Goal: Task Accomplishment & Management: Complete application form

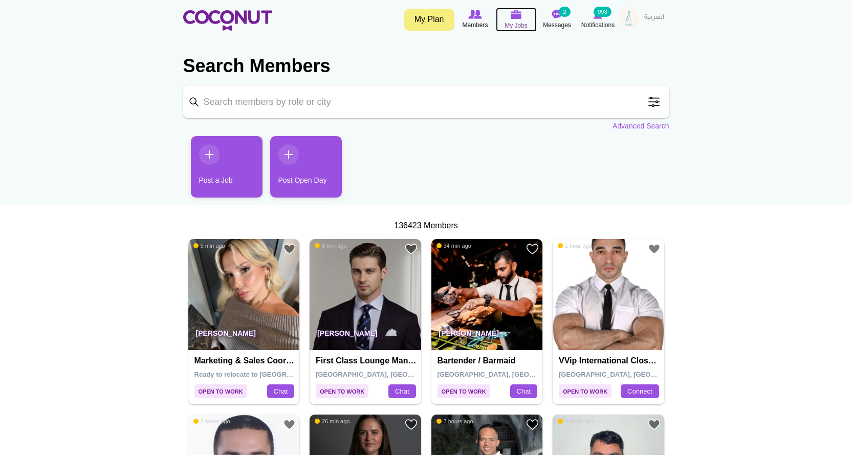
click at [514, 21] on span "My Jobs" at bounding box center [515, 25] width 23 height 10
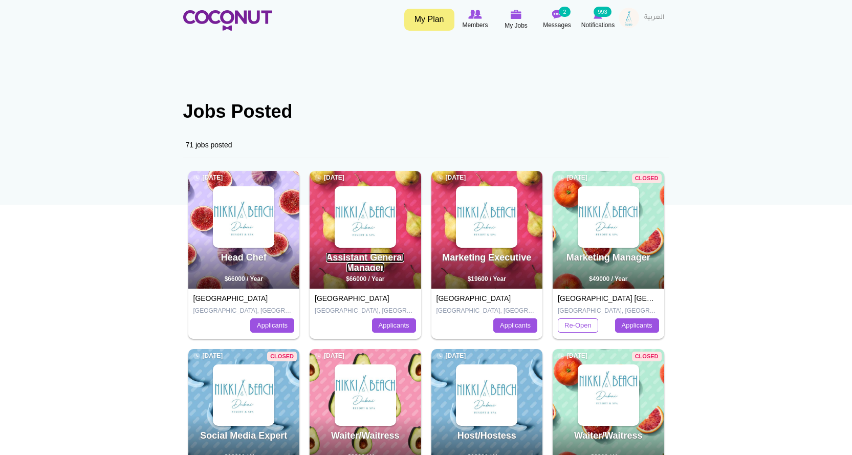
click at [359, 265] on link "Assistant General Manager" at bounding box center [365, 262] width 78 height 20
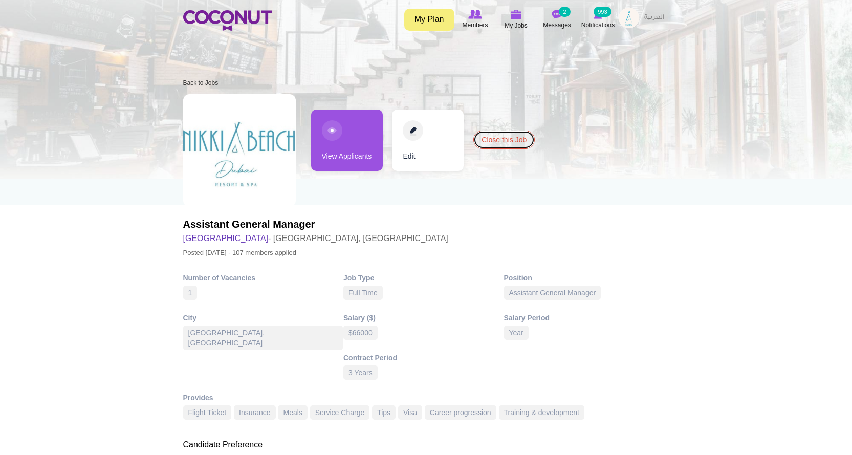
click at [513, 131] on link "Close this Job" at bounding box center [503, 139] width 61 height 18
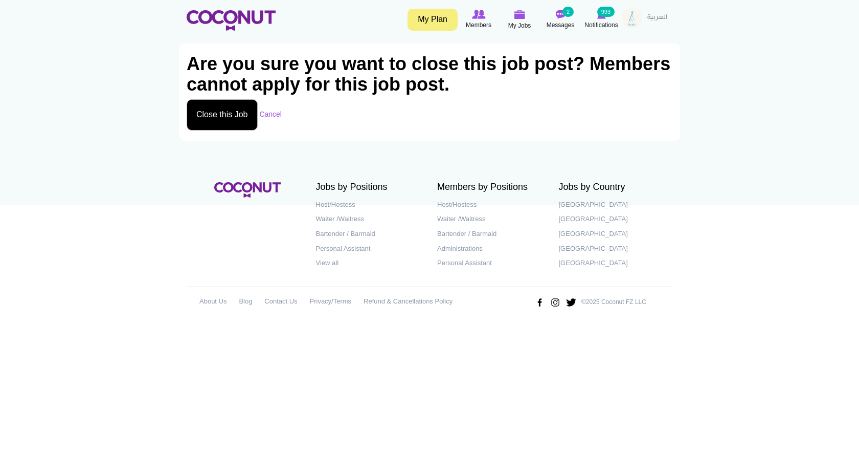
click at [255, 114] on button "Close this Job" at bounding box center [222, 114] width 71 height 31
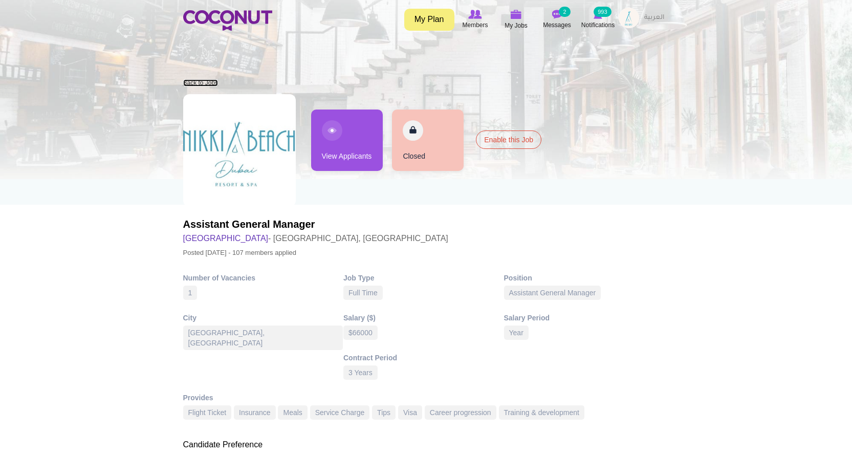
click at [214, 85] on link "Back to Jobs" at bounding box center [200, 82] width 35 height 7
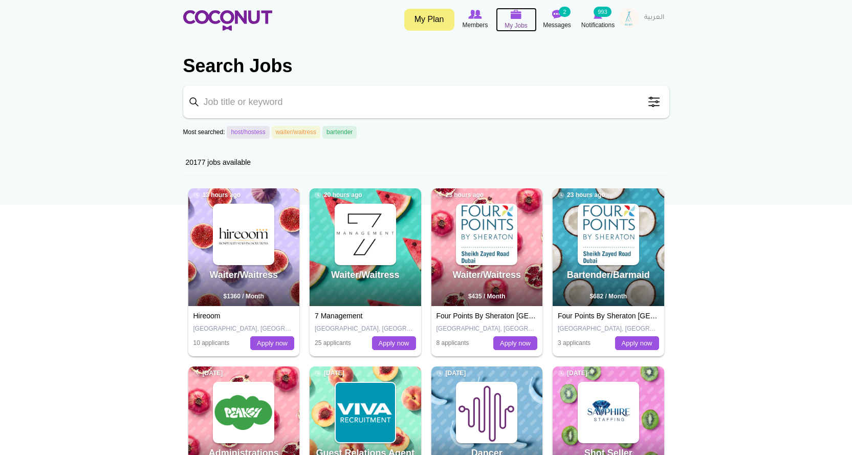
click at [514, 20] on icon at bounding box center [516, 15] width 39 height 12
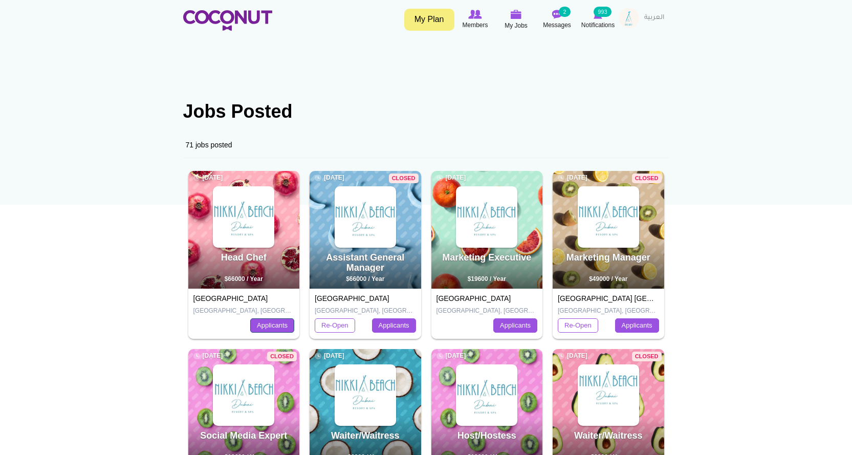
click at [269, 327] on link "Applicants" at bounding box center [272, 325] width 44 height 14
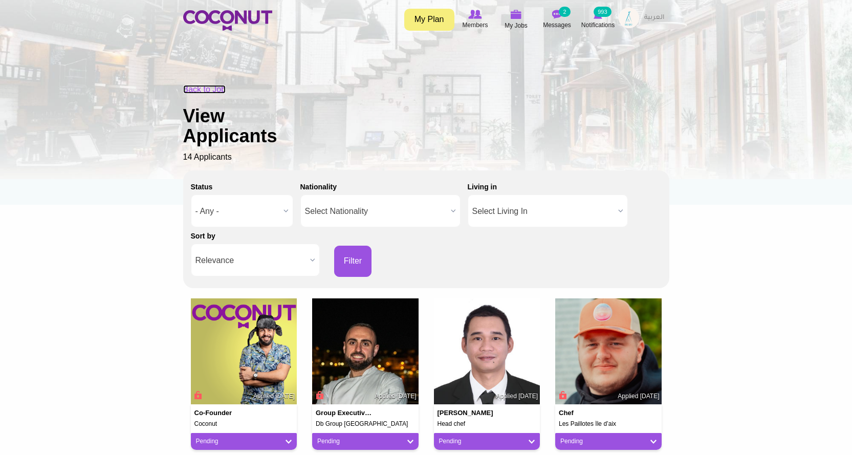
click at [196, 85] on link "Back to Job" at bounding box center [204, 89] width 43 height 9
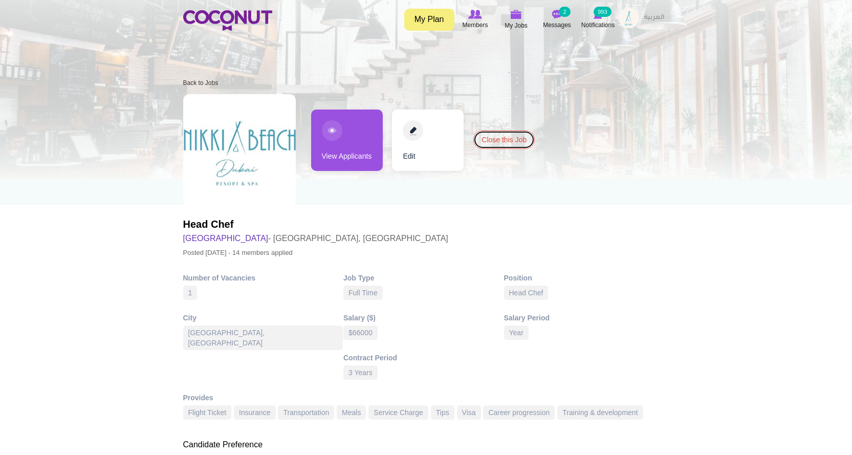
click at [521, 130] on link "Close this Job" at bounding box center [503, 139] width 61 height 18
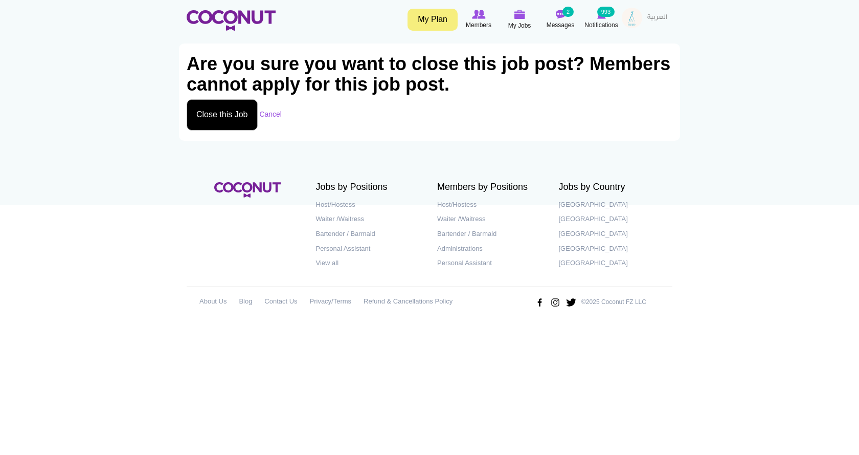
click at [225, 110] on button "Close this Job" at bounding box center [222, 114] width 71 height 31
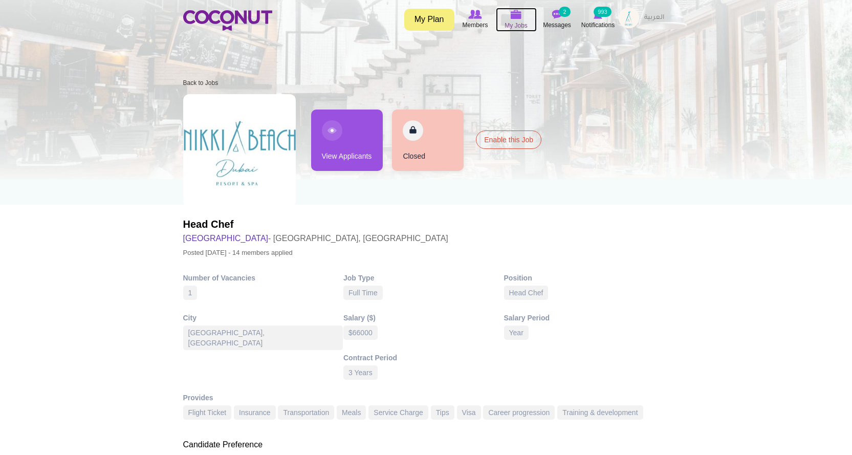
click at [518, 20] on icon at bounding box center [516, 15] width 39 height 12
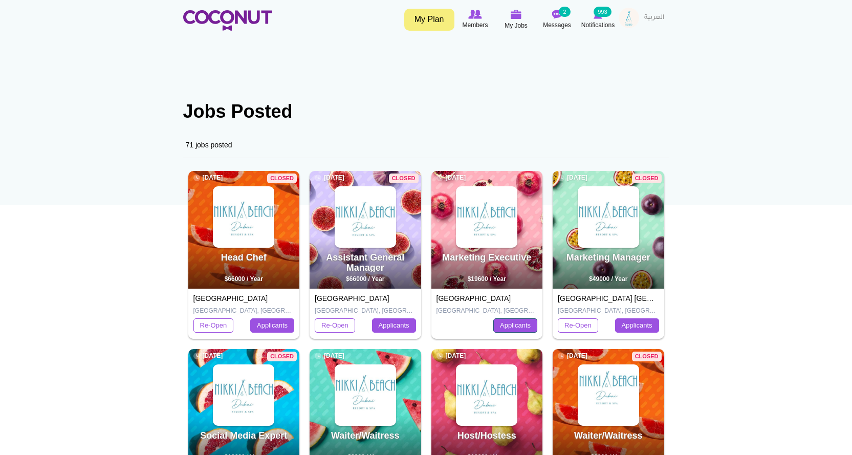
click at [521, 327] on link "Applicants" at bounding box center [515, 325] width 44 height 14
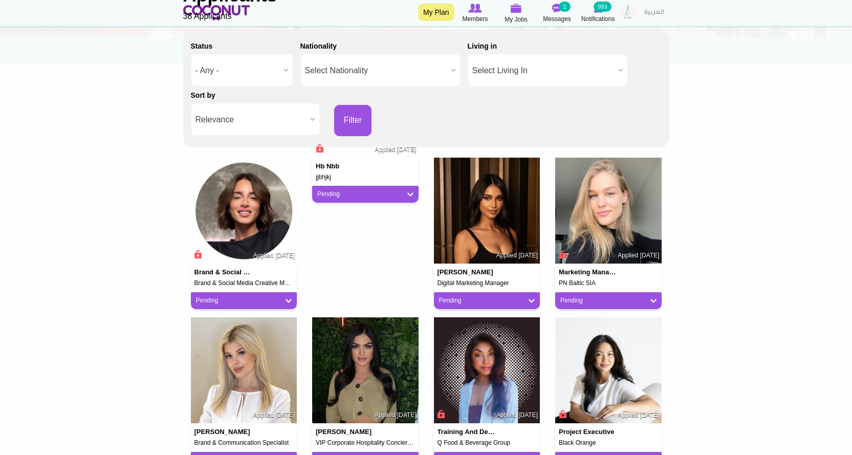
scroll to position [51, 0]
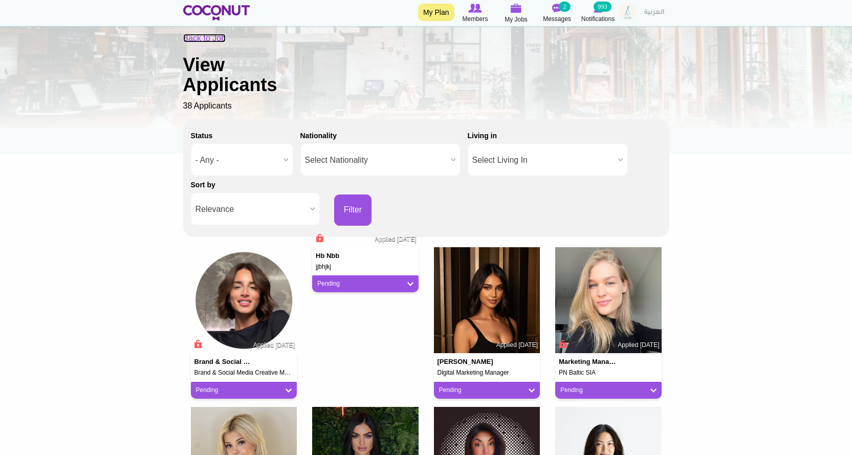
click at [197, 37] on link "Back to Job" at bounding box center [204, 38] width 43 height 9
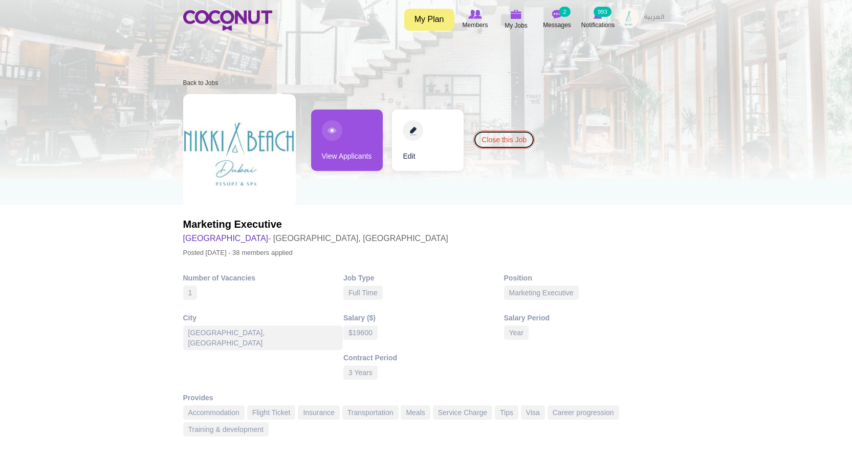
click at [504, 145] on link "Close this Job" at bounding box center [503, 139] width 61 height 18
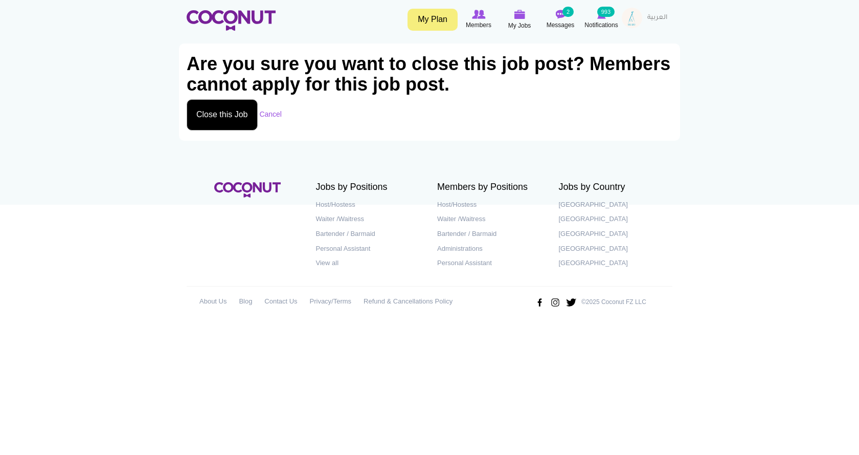
click at [225, 109] on button "Close this Job" at bounding box center [222, 114] width 71 height 31
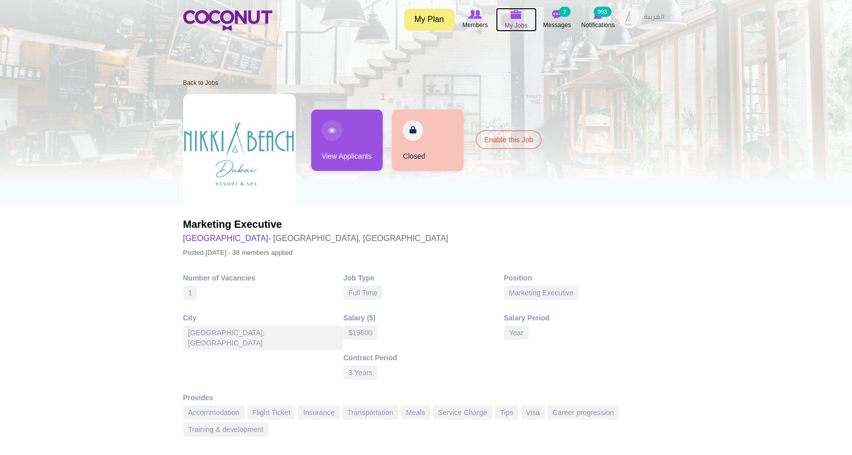
click at [508, 25] on span "My Jobs" at bounding box center [515, 25] width 23 height 10
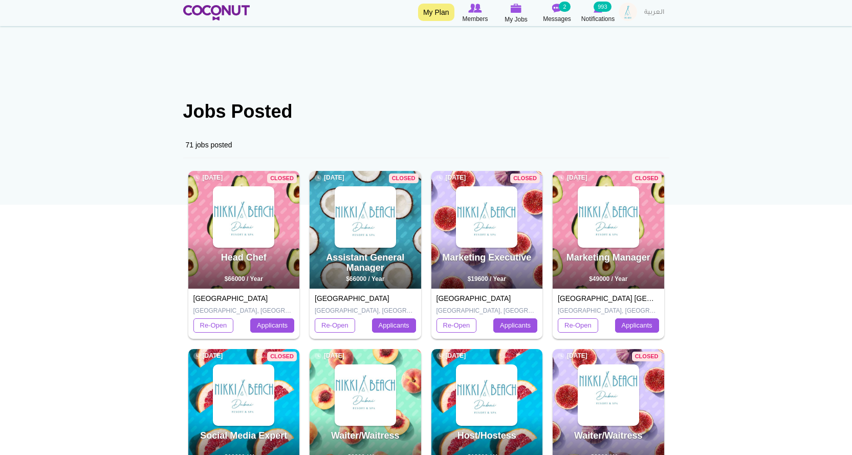
scroll to position [205, 0]
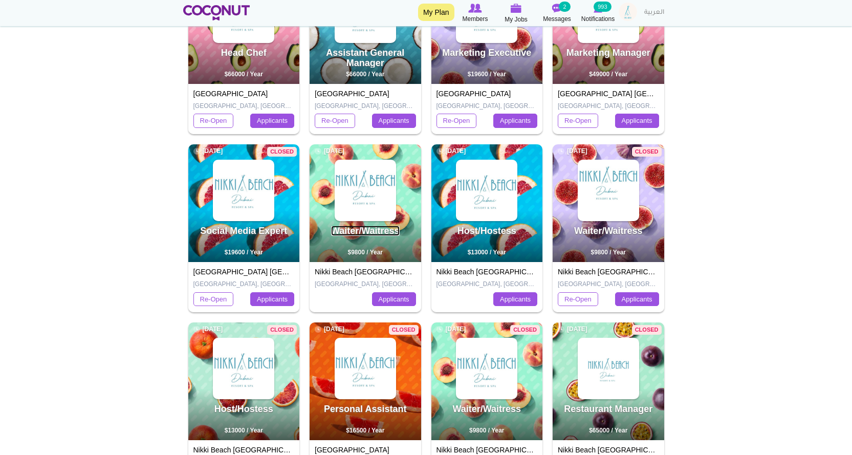
click at [363, 234] on link "Waiter/Waitress" at bounding box center [365, 231] width 69 height 10
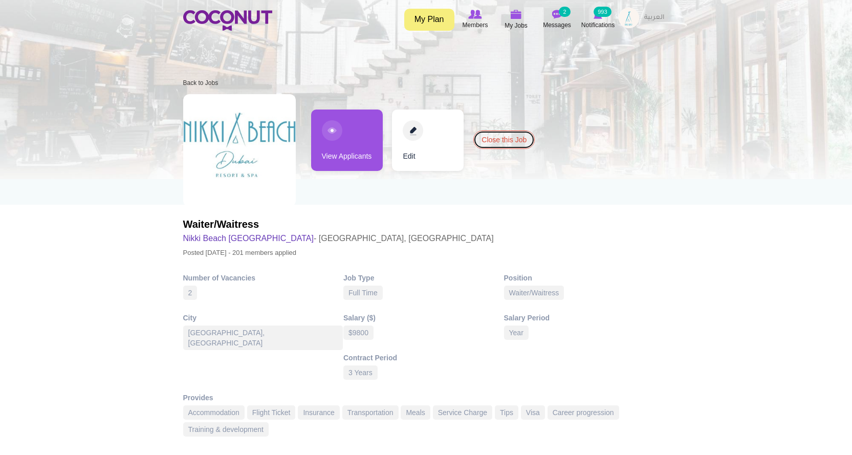
click at [481, 141] on link "Close this Job" at bounding box center [503, 139] width 61 height 18
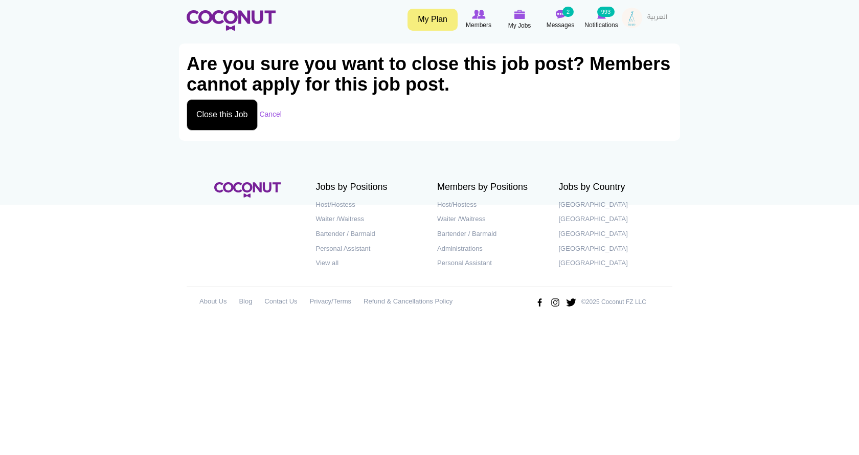
click at [220, 113] on button "Close this Job" at bounding box center [222, 114] width 71 height 31
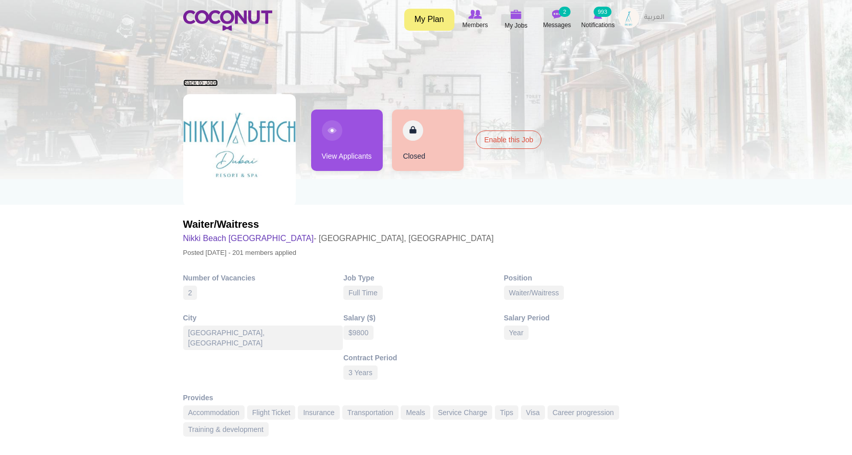
click at [205, 82] on link "Back to Jobs" at bounding box center [200, 82] width 35 height 7
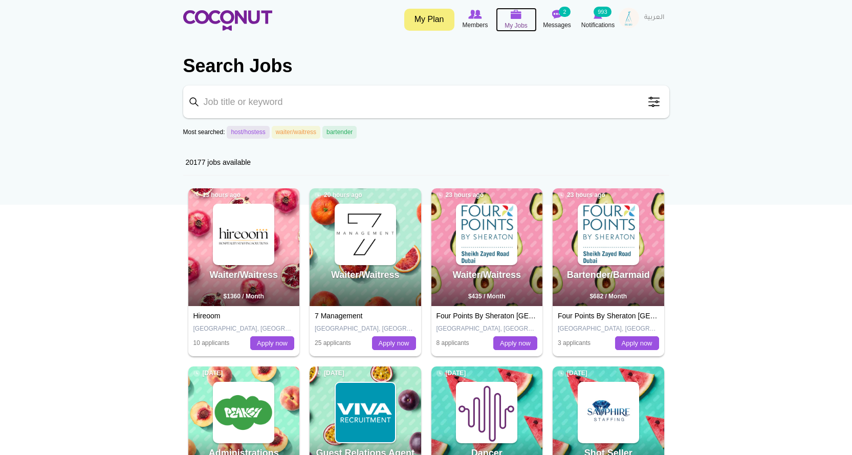
click at [512, 16] on img at bounding box center [515, 14] width 11 height 9
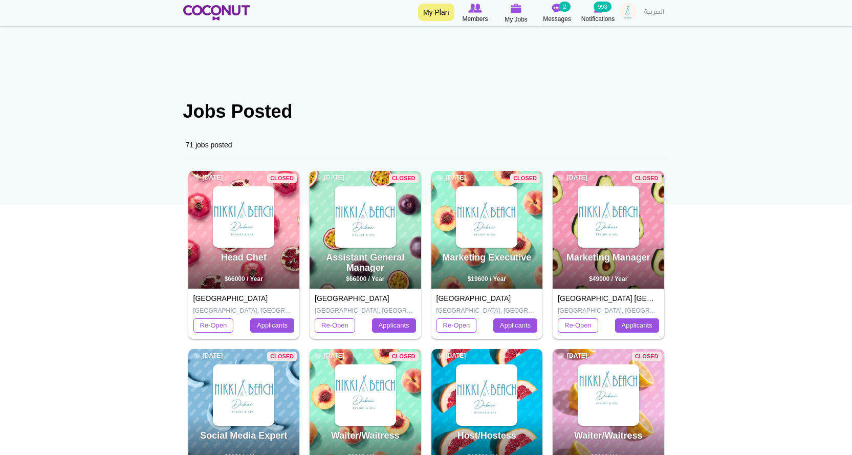
scroll to position [205, 0]
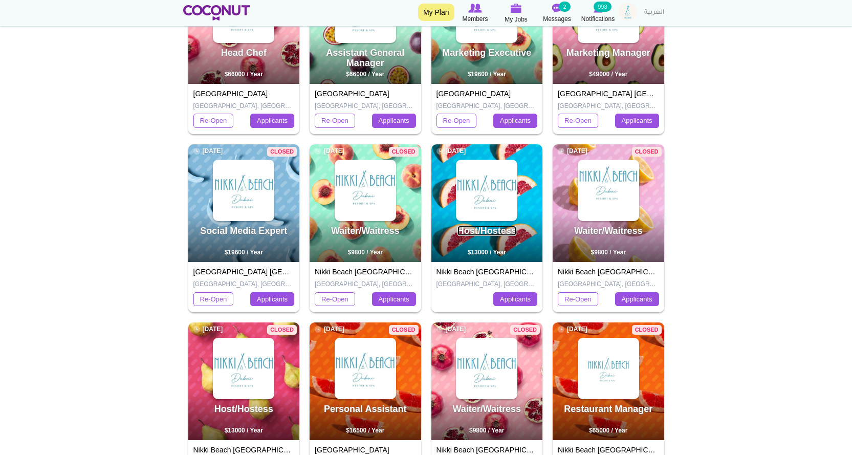
click at [484, 232] on link "Host/Hostess" at bounding box center [486, 231] width 59 height 10
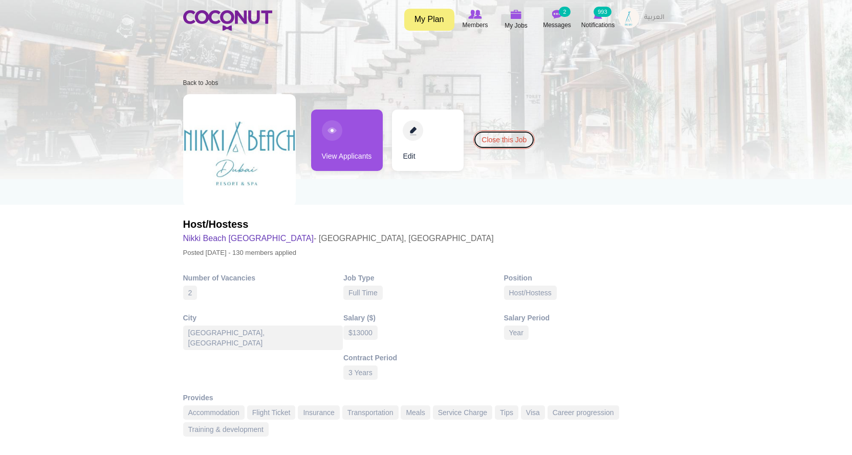
click at [495, 136] on link "Close this Job" at bounding box center [503, 139] width 61 height 18
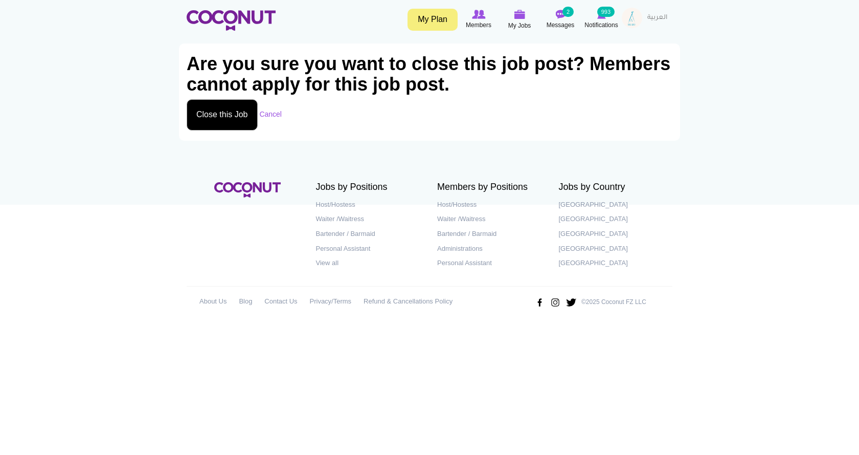
click at [228, 118] on button "Close this Job" at bounding box center [222, 114] width 71 height 31
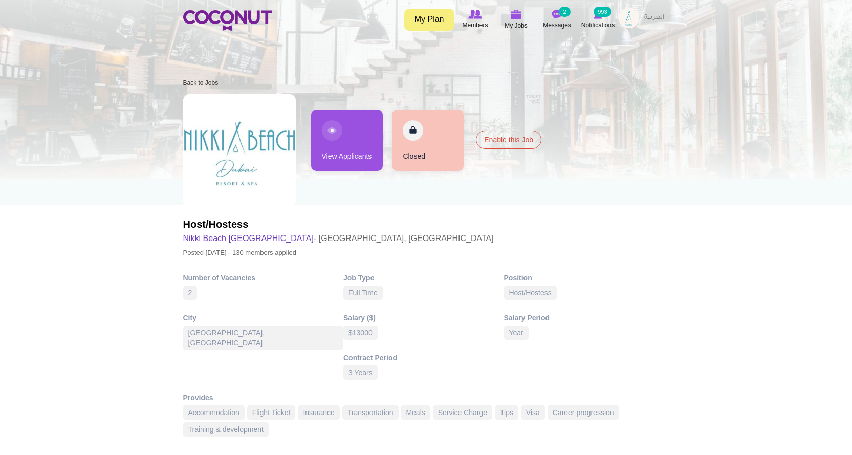
click at [352, 151] on link "View Applicants" at bounding box center [347, 139] width 72 height 61
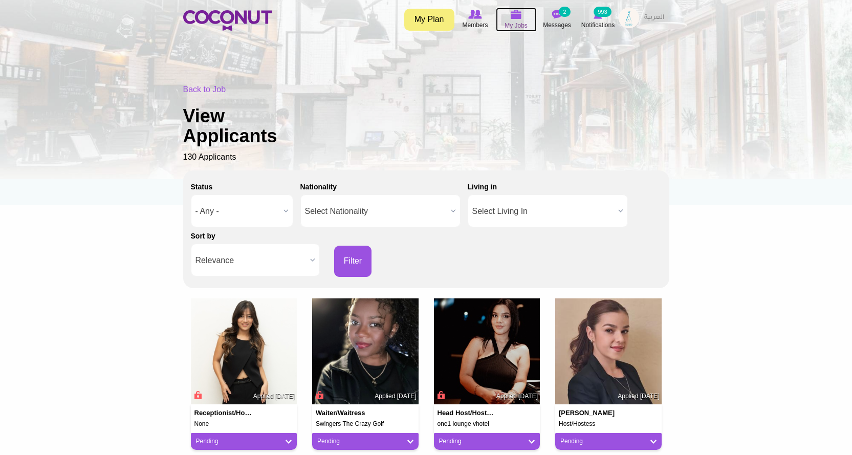
click at [509, 21] on span "My Jobs" at bounding box center [515, 25] width 23 height 10
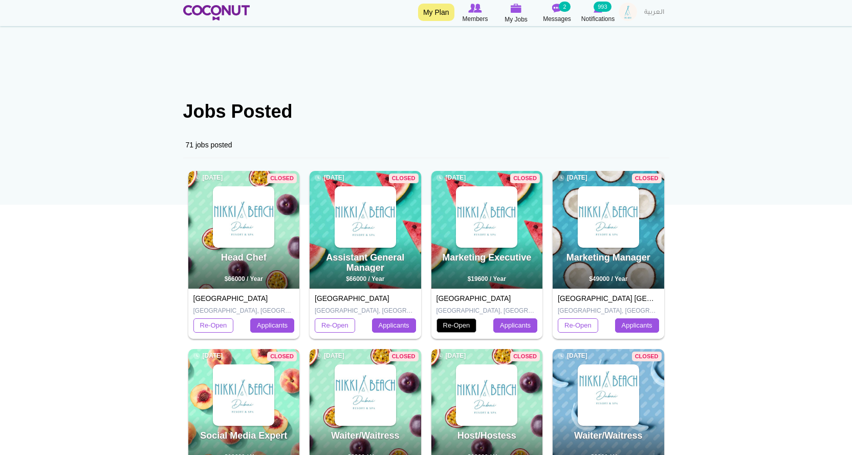
scroll to position [256, 0]
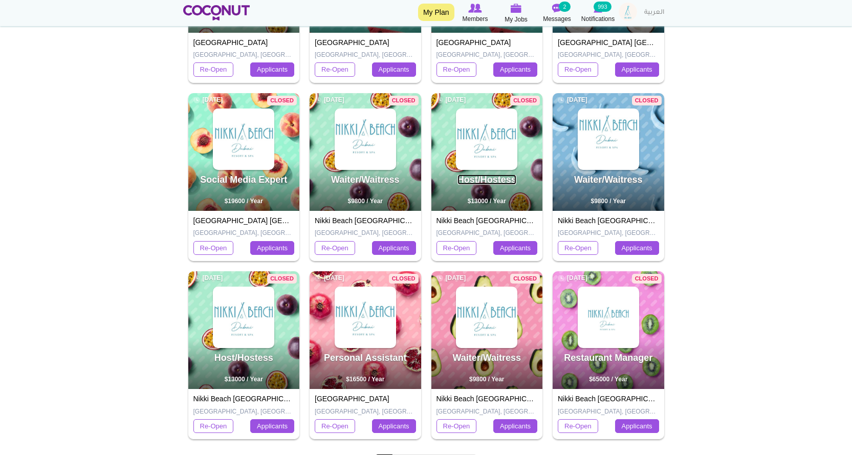
click at [481, 179] on link "Host/Hostess" at bounding box center [486, 179] width 59 height 10
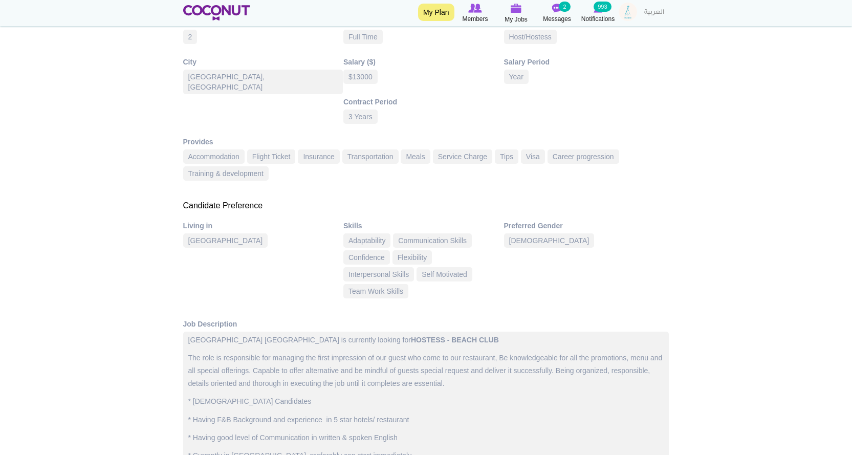
scroll to position [460, 0]
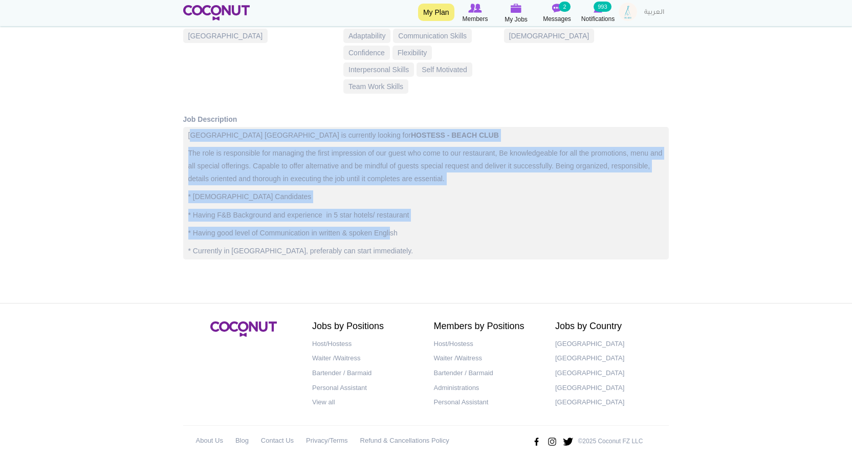
drag, startPoint x: 191, startPoint y: 133, endPoint x: 391, endPoint y: 224, distance: 219.5
click at [391, 224] on div "[GEOGRAPHIC_DATA] [GEOGRAPHIC_DATA] is currently looking for HOSTESS - BEACH CL…" at bounding box center [425, 193] width 485 height 133
drag, startPoint x: 188, startPoint y: 135, endPoint x: 367, endPoint y: 269, distance: 223.5
click at [367, 269] on div "Job Description [GEOGRAPHIC_DATA] is currently looking for HOSTESS - BEACH CLUB…" at bounding box center [426, 193] width 486 height 159
copy div "Nikki Beach Resort & Spa Dubai is currently looking for HOSTESS - BEACH CLUB Th…"
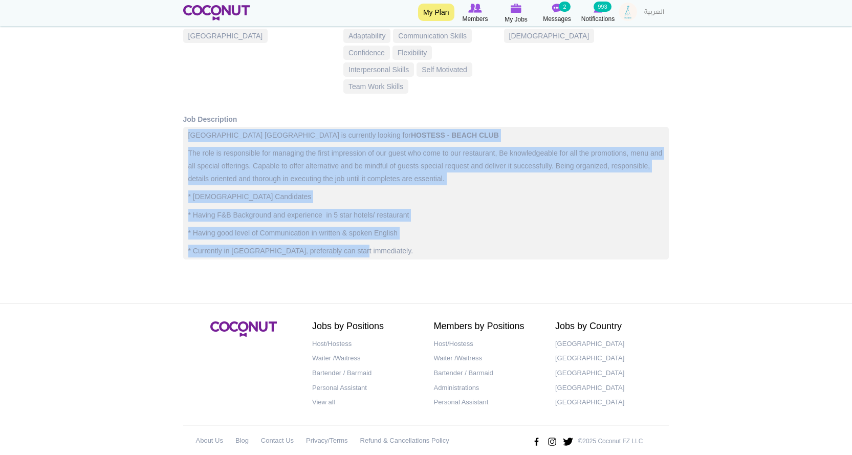
click at [633, 14] on img at bounding box center [627, 12] width 18 height 18
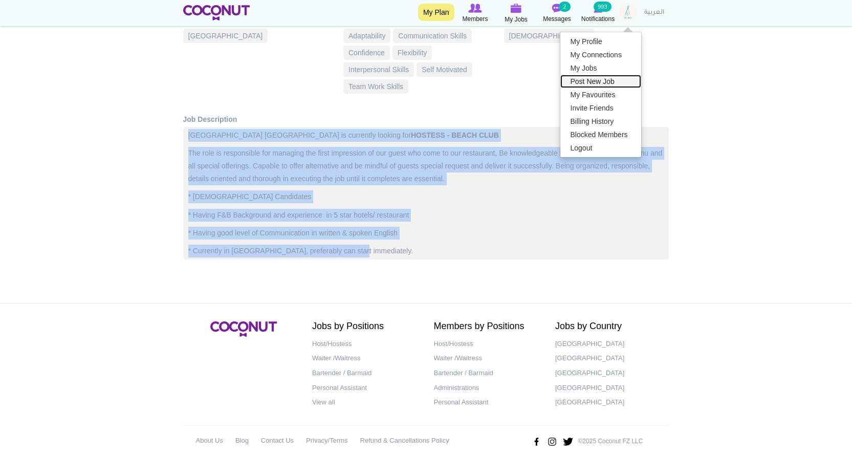
click at [589, 79] on link "Post New Job" at bounding box center [600, 81] width 81 height 13
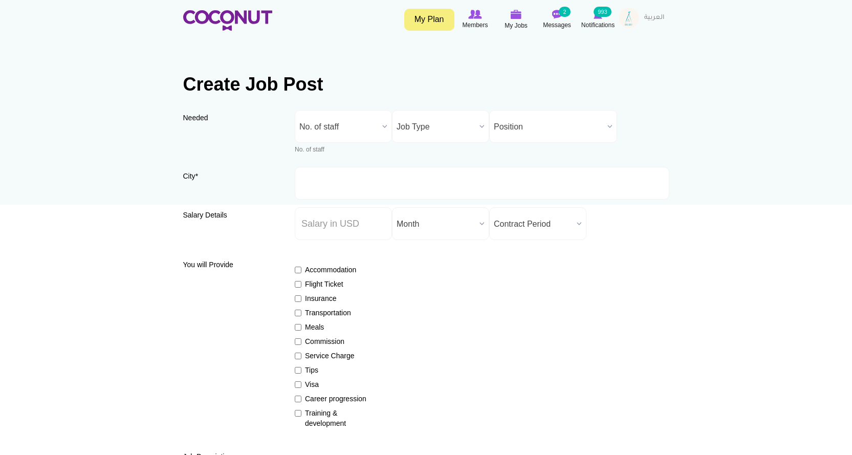
click at [333, 127] on span "No. of staff" at bounding box center [338, 126] width 79 height 33
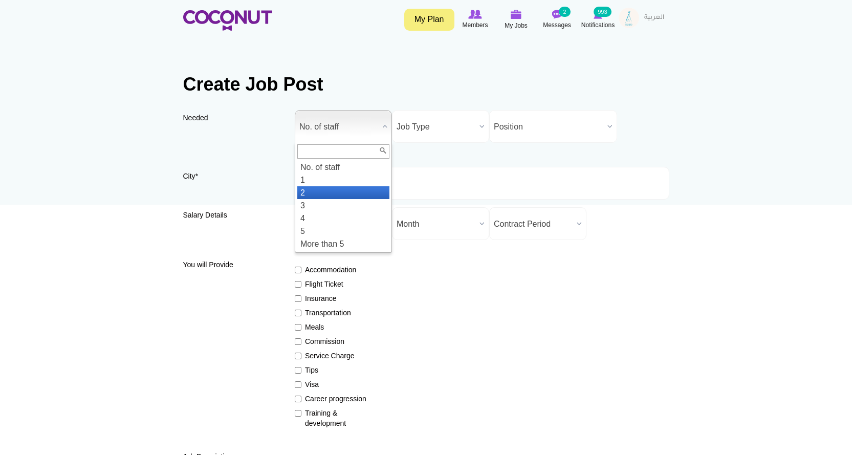
click at [307, 192] on li "2" at bounding box center [343, 192] width 92 height 13
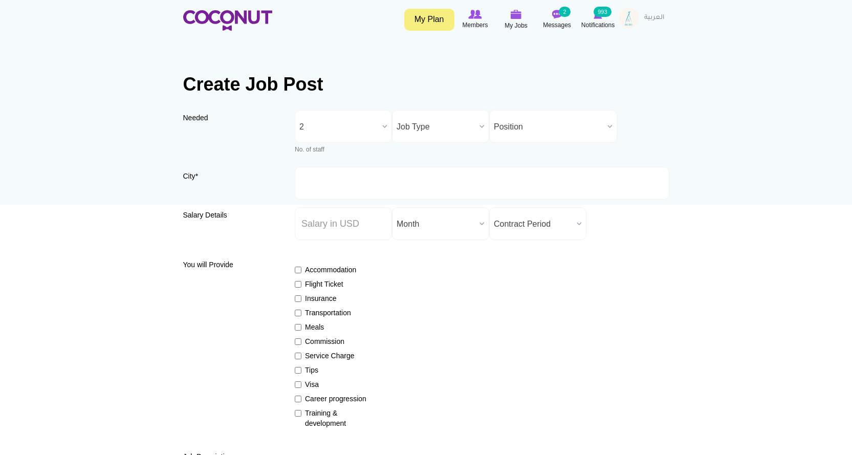
click at [421, 127] on span "Job Type" at bounding box center [435, 126] width 79 height 33
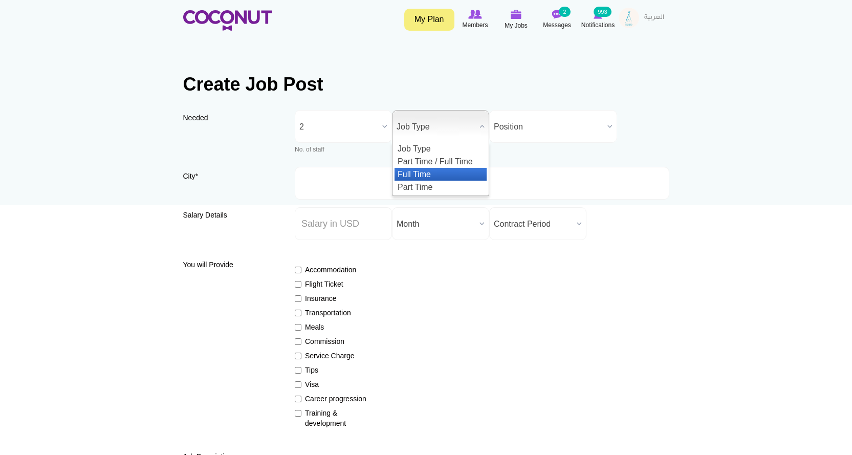
click at [431, 171] on li "Full Time" at bounding box center [440, 174] width 92 height 13
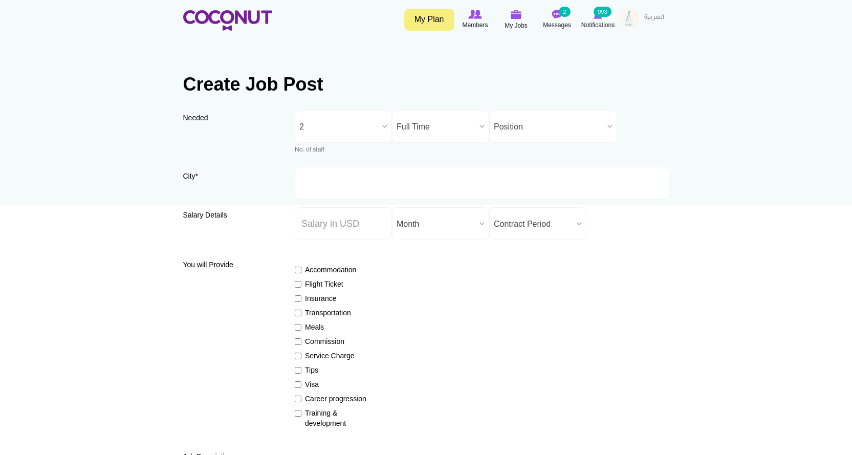
click at [506, 122] on span "Position" at bounding box center [548, 126] width 109 height 33
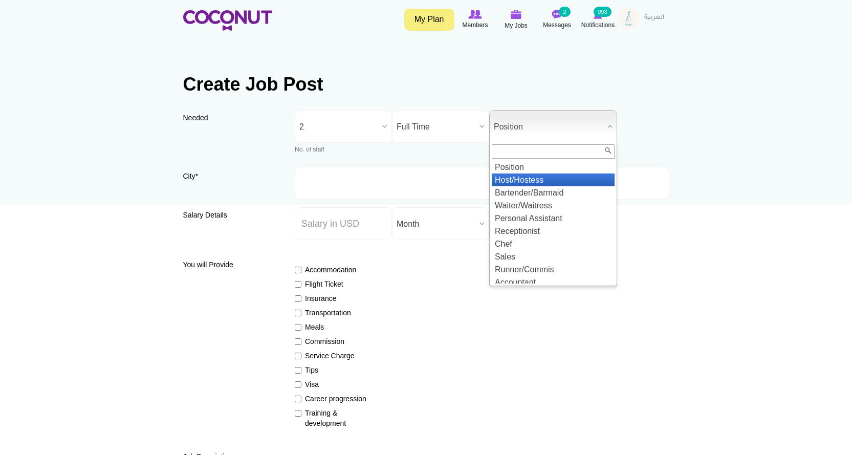
click at [516, 178] on li "Host/Hostess" at bounding box center [552, 179] width 123 height 13
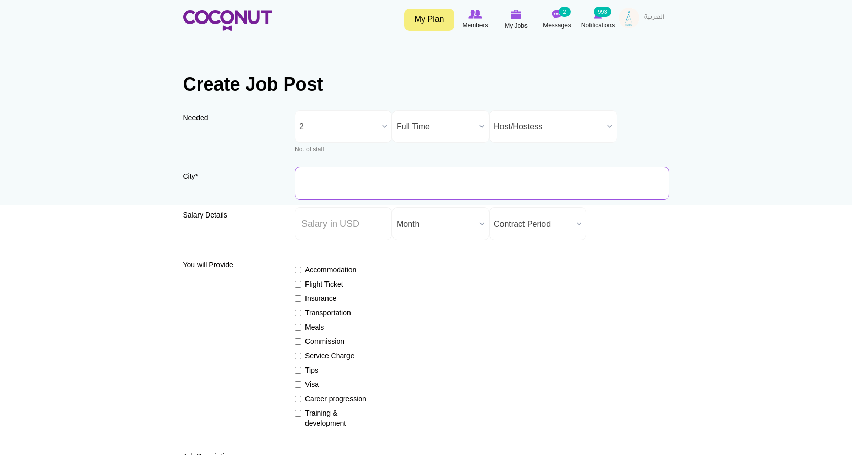
click at [336, 180] on input "City *" at bounding box center [482, 183] width 374 height 33
type input "[GEOGRAPHIC_DATA], [GEOGRAPHIC_DATA]"
click at [342, 220] on input "Salary ($) *" at bounding box center [343, 223] width 97 height 33
type input "22,890"
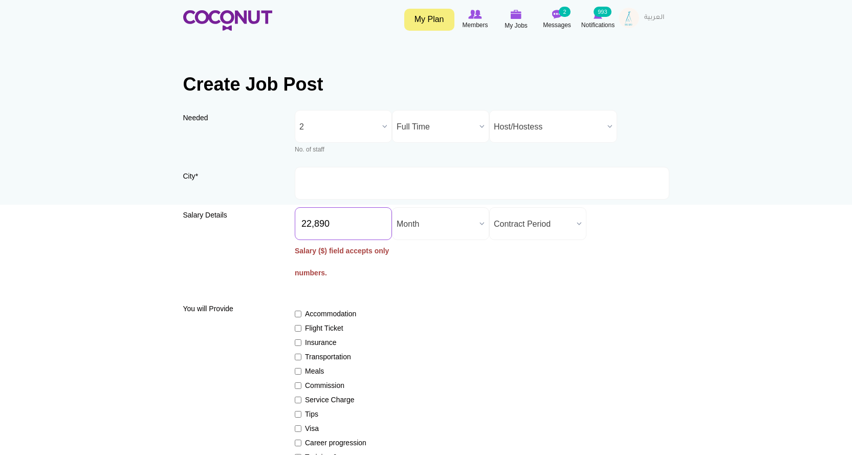
click at [354, 227] on input "22,890" at bounding box center [343, 223] width 97 height 33
click at [348, 222] on input "22,890" at bounding box center [343, 223] width 97 height 33
drag, startPoint x: 348, startPoint y: 222, endPoint x: 158, endPoint y: 211, distance: 191.1
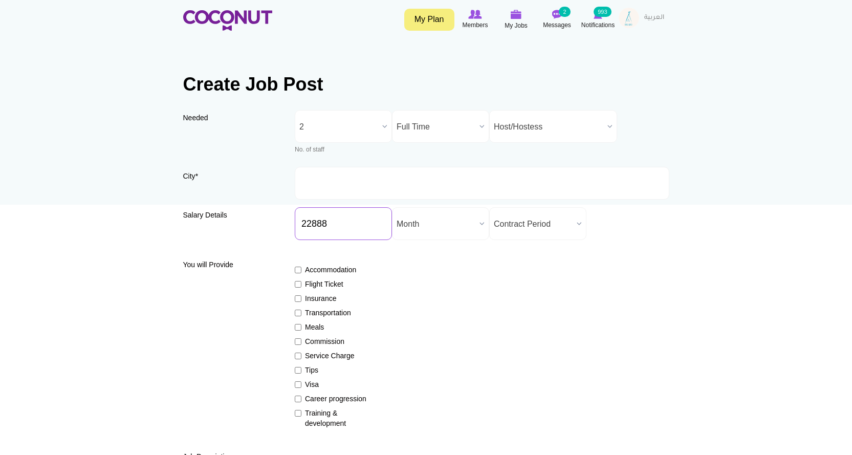
type input "22888"
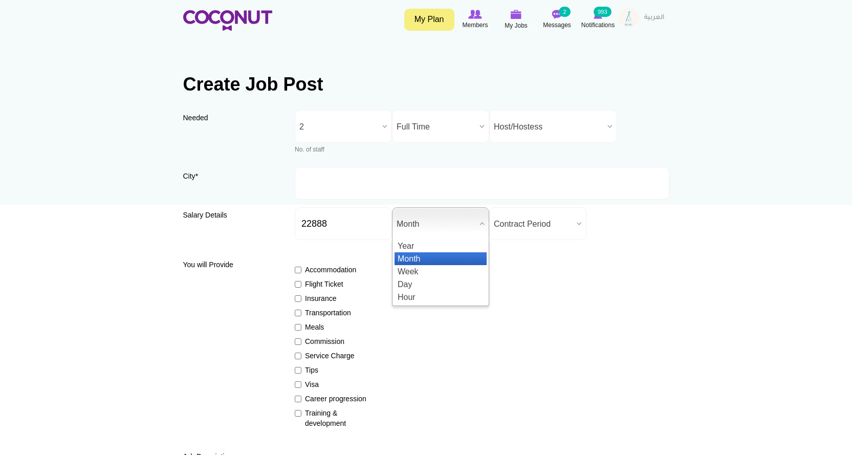
click at [410, 220] on span "Month" at bounding box center [435, 224] width 79 height 33
click at [413, 244] on li "Year" at bounding box center [440, 245] width 92 height 13
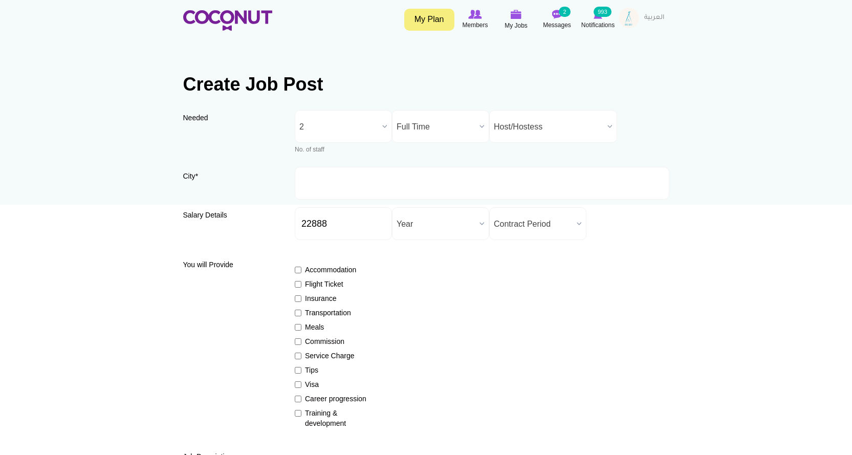
click at [547, 212] on span "Contract Period" at bounding box center [533, 224] width 79 height 33
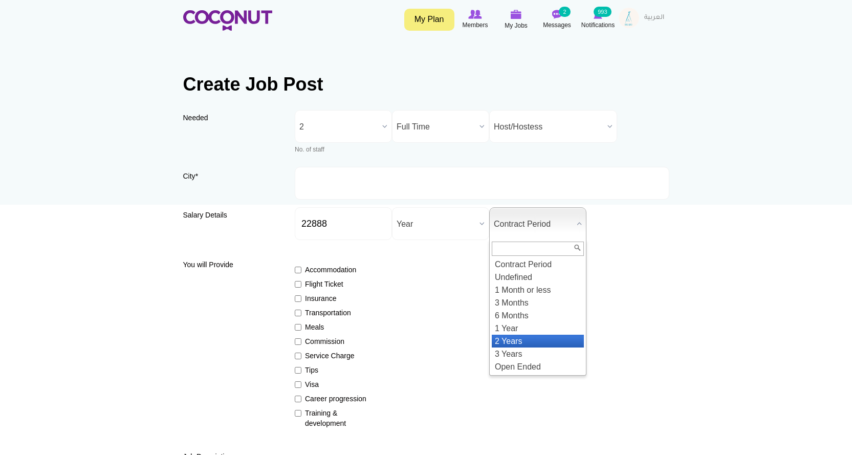
drag, startPoint x: 513, startPoint y: 337, endPoint x: 451, endPoint y: 316, distance: 66.3
click at [514, 337] on li "2 Years" at bounding box center [537, 340] width 92 height 13
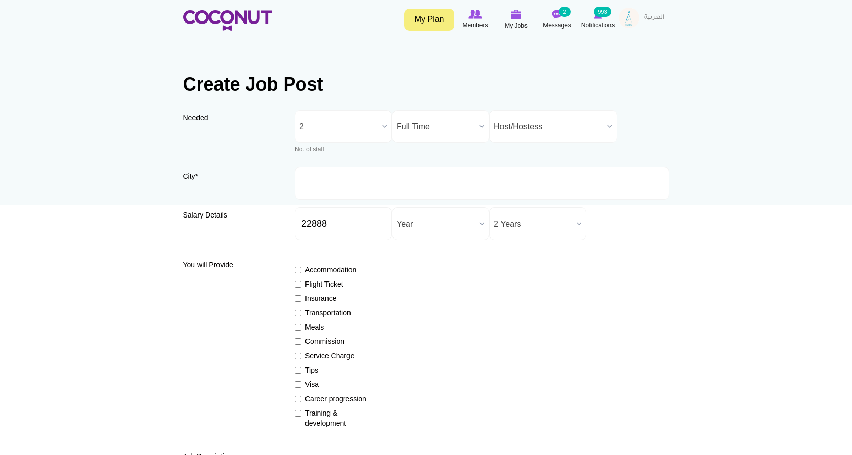
click at [323, 285] on label "Flight Ticket" at bounding box center [332, 284] width 75 height 10
click at [301, 285] on input "Flight Ticket" at bounding box center [298, 284] width 7 height 7
checkbox input "true"
click at [320, 296] on label "Insurance" at bounding box center [332, 298] width 75 height 10
click at [301, 296] on input "Insurance" at bounding box center [298, 298] width 7 height 7
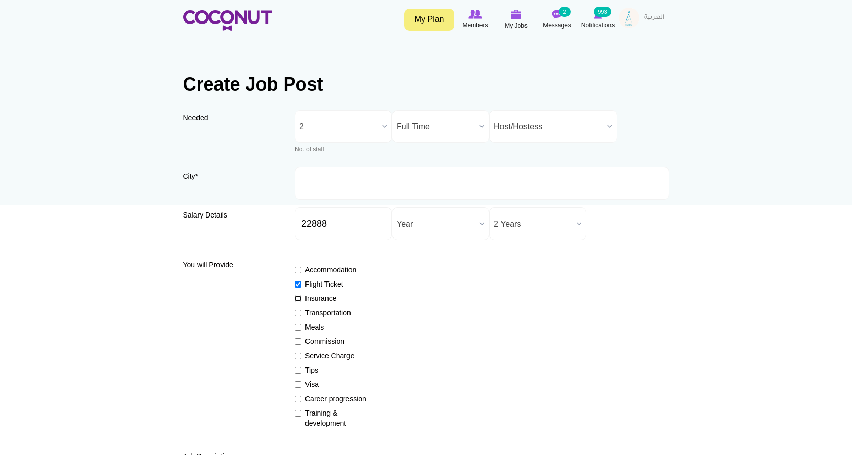
checkbox input "true"
click at [322, 311] on label "Transportation" at bounding box center [332, 312] width 75 height 10
click at [301, 311] on input "Transportation" at bounding box center [298, 312] width 7 height 7
checkbox input "true"
click at [310, 325] on label "Meals" at bounding box center [332, 327] width 75 height 10
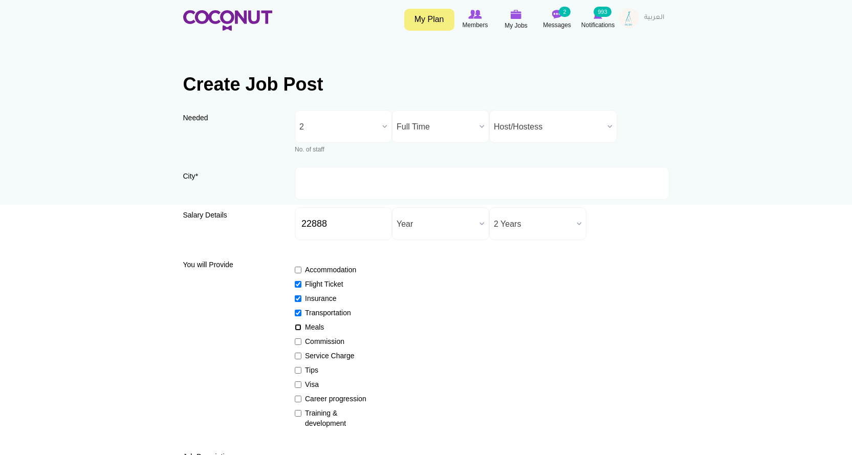
click at [301, 325] on input "Meals" at bounding box center [298, 327] width 7 height 7
checkbox input "true"
click at [326, 353] on label "Service Charge" at bounding box center [332, 355] width 75 height 10
click at [301, 353] on input "Service Charge" at bounding box center [298, 355] width 7 height 7
checkbox input "true"
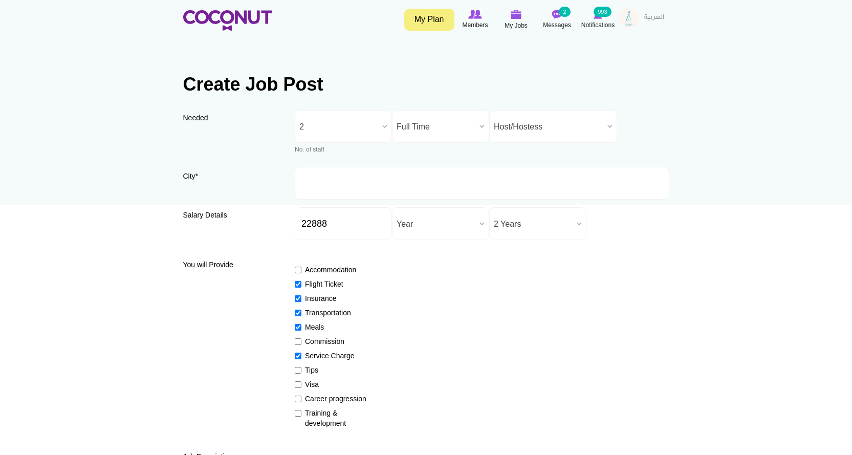
click at [310, 370] on label "Tips" at bounding box center [332, 370] width 75 height 10
click at [301, 370] on input "Tips" at bounding box center [298, 370] width 7 height 7
checkbox input "true"
click at [311, 380] on label "Visa" at bounding box center [332, 384] width 75 height 10
click at [301, 381] on input "Visa" at bounding box center [298, 384] width 7 height 7
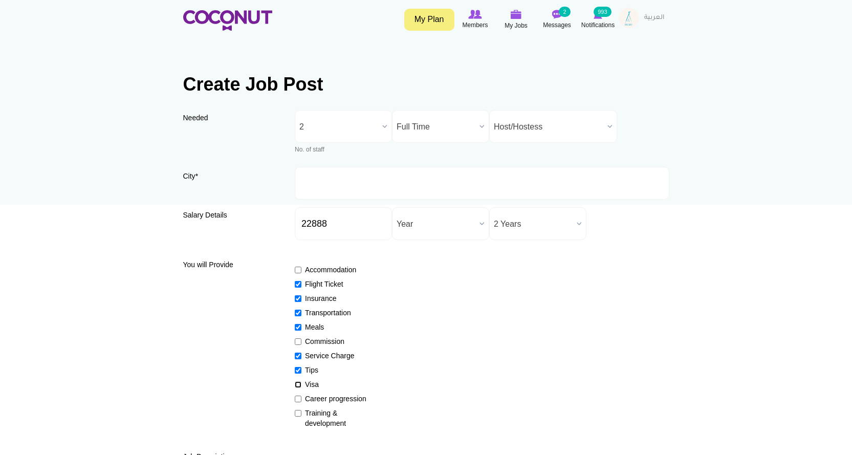
checkbox input "true"
click at [317, 421] on label "Training & development" at bounding box center [332, 418] width 75 height 20
click at [301, 416] on input "Training & development" at bounding box center [298, 413] width 7 height 7
checkbox input "true"
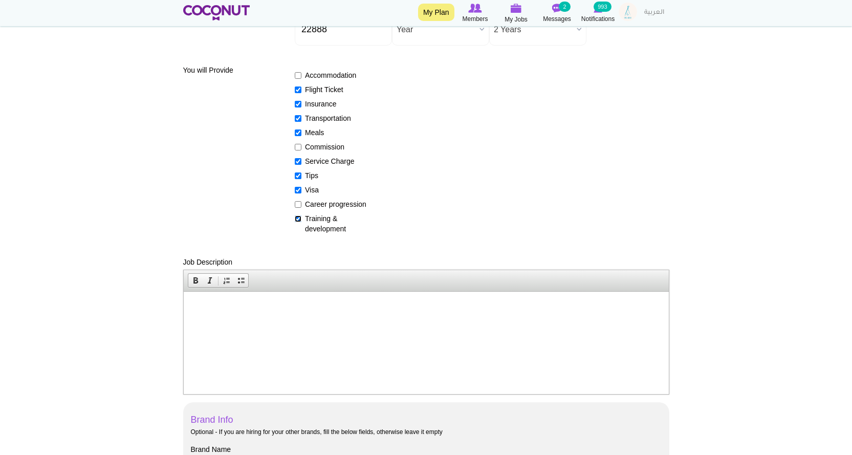
scroll to position [307, 0]
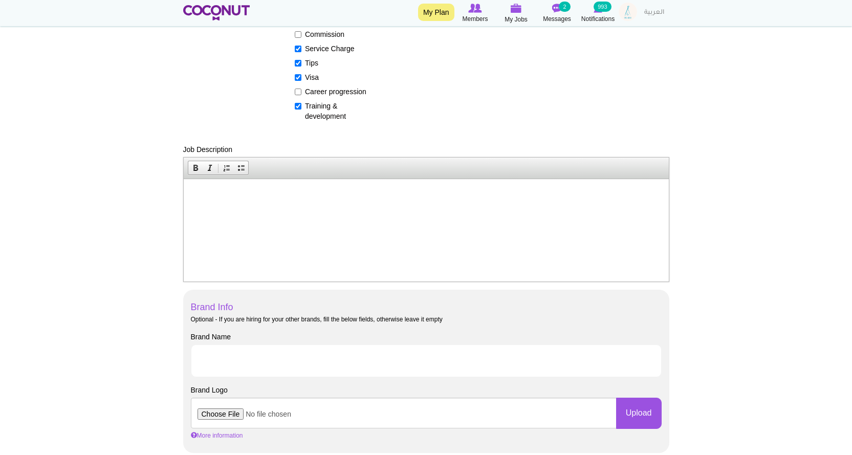
click at [304, 210] on html at bounding box center [425, 193] width 485 height 31
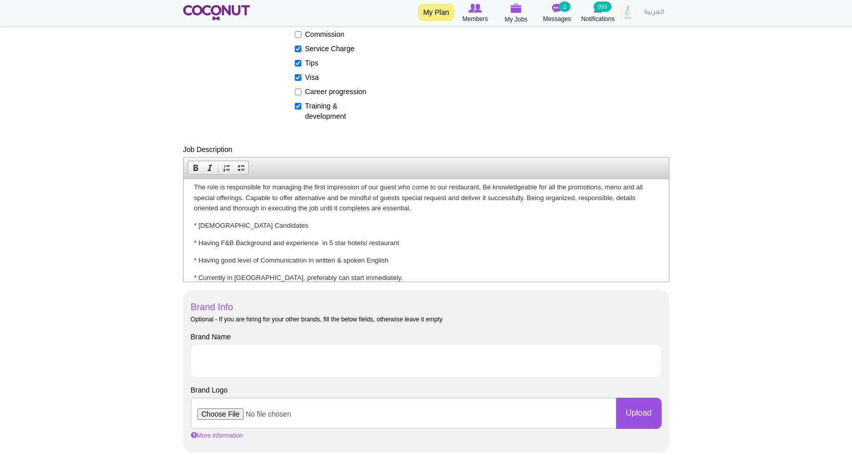
scroll to position [0, 0]
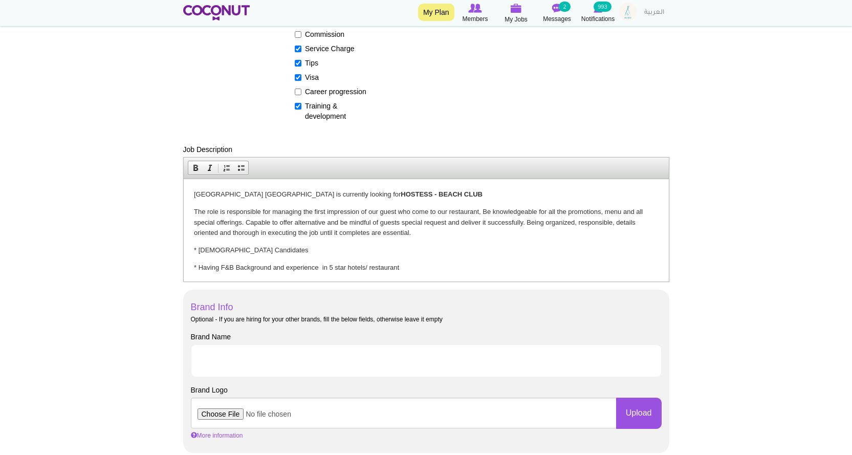
click at [191, 192] on html "Nikki Beach Resort & Spa Dubai is currently looking for HOSTESS - BEACH CLUB Th…" at bounding box center [425, 247] width 485 height 139
drag, startPoint x: 290, startPoint y: 196, endPoint x: 320, endPoint y: 207, distance: 30.9
click at [290, 197] on p "Nikki Beach Resort & Spa Dubai is currently looking for HOSTESS - BEACH CLUB" at bounding box center [425, 194] width 464 height 11
drag, startPoint x: 477, startPoint y: 192, endPoint x: 563, endPoint y: 198, distance: 86.1
click at [563, 198] on p "Nikki Beach Resort & Spa Dubai launches new restaurant and is currently looking…" at bounding box center [425, 194] width 464 height 11
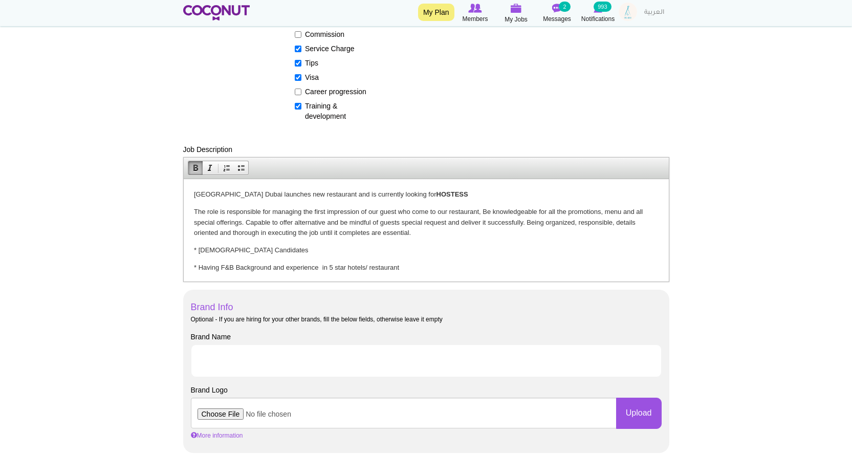
click at [578, 203] on body "Nikki Beach Resort & Spa Dubai launches new restaurant and is currently looking…" at bounding box center [425, 248] width 464 height 118
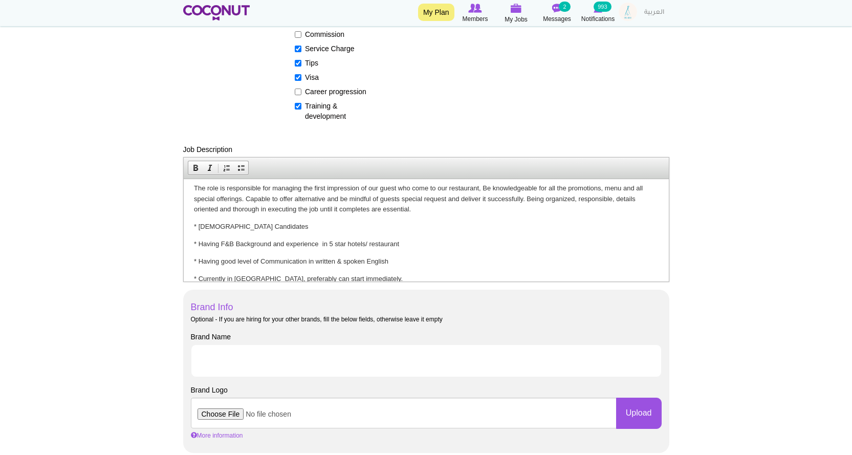
scroll to position [36, 0]
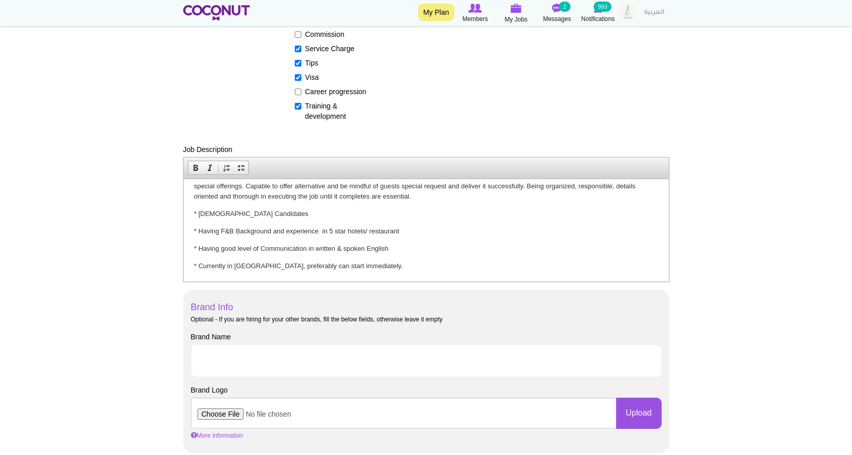
click at [270, 216] on p "* Female Candidates" at bounding box center [425, 213] width 464 height 11
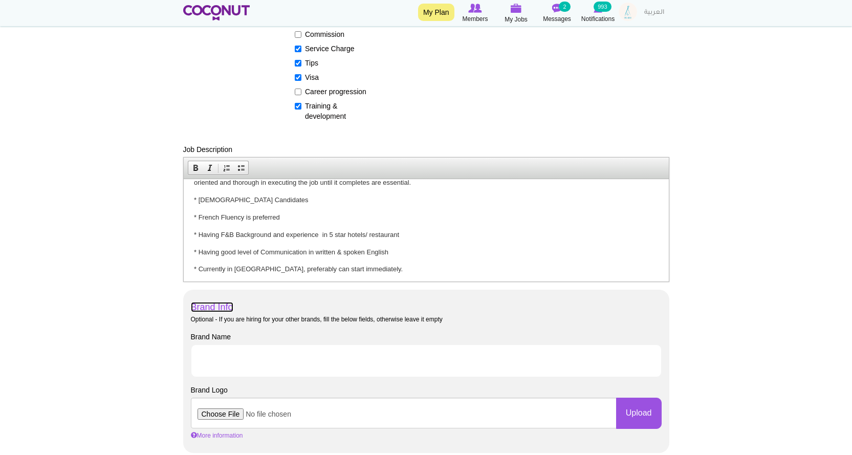
scroll to position [54, 0]
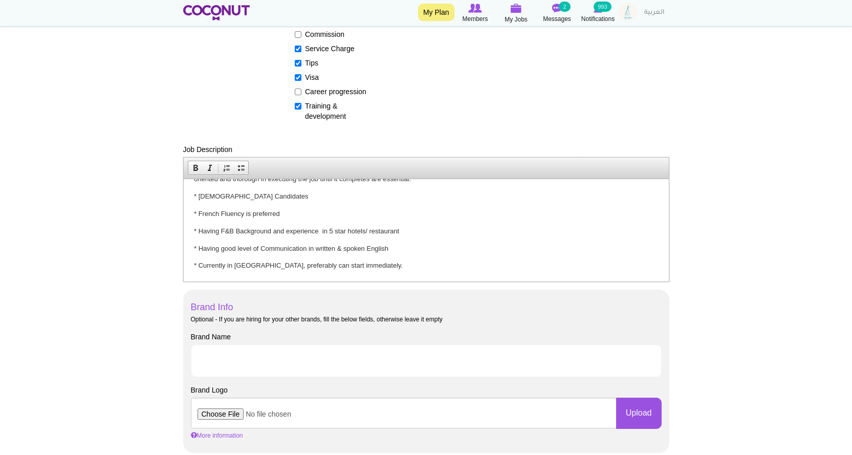
drag, startPoint x: 405, startPoint y: 229, endPoint x: 369, endPoint y: 232, distance: 35.4
click at [369, 232] on p "* Having F&B Background and experience in 5 star hotels/ restaurant" at bounding box center [425, 231] width 464 height 11
click at [399, 232] on p "* Having F&B Background and experience in reputable French/Mediteranean" at bounding box center [425, 231] width 464 height 11
click at [445, 235] on p "* Having F&B Background and experience in reputable French/Mediterranean" at bounding box center [425, 231] width 464 height 11
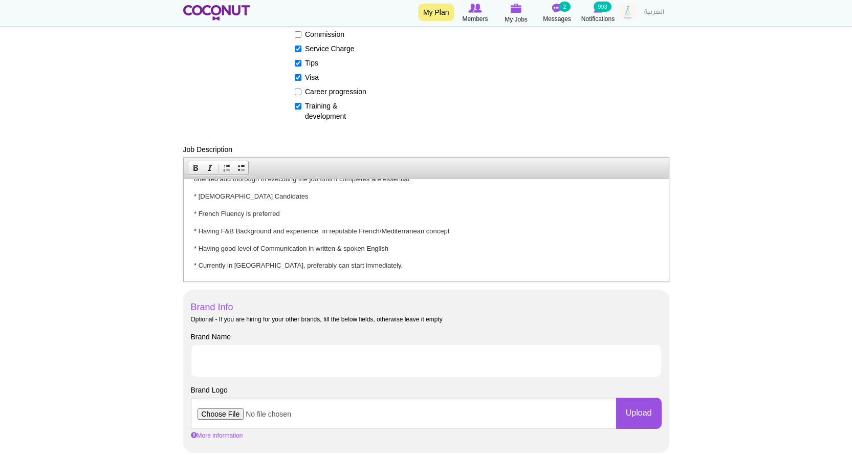
click at [330, 247] on p "* Having good level of Communication in written & spoken English" at bounding box center [425, 248] width 464 height 11
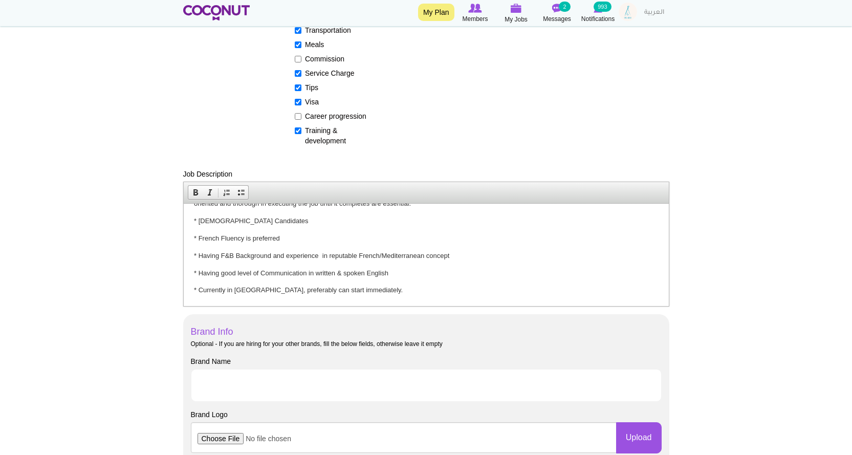
scroll to position [307, 0]
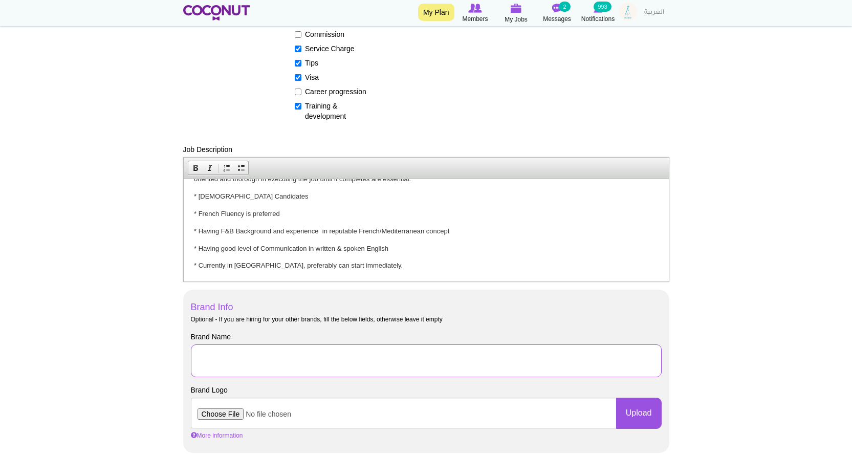
click at [226, 351] on input "Brand Name" at bounding box center [426, 360] width 471 height 33
type input "Nikki Beach [GEOGRAPHIC_DATA]"
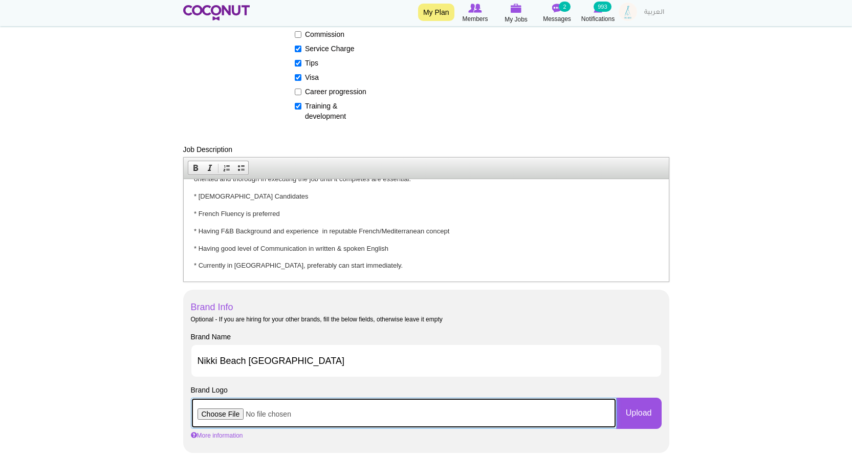
click at [225, 412] on input "file" at bounding box center [404, 412] width 426 height 31
type input "C:\fakepath\NEW NBRSD Logo - Copy.JPG"
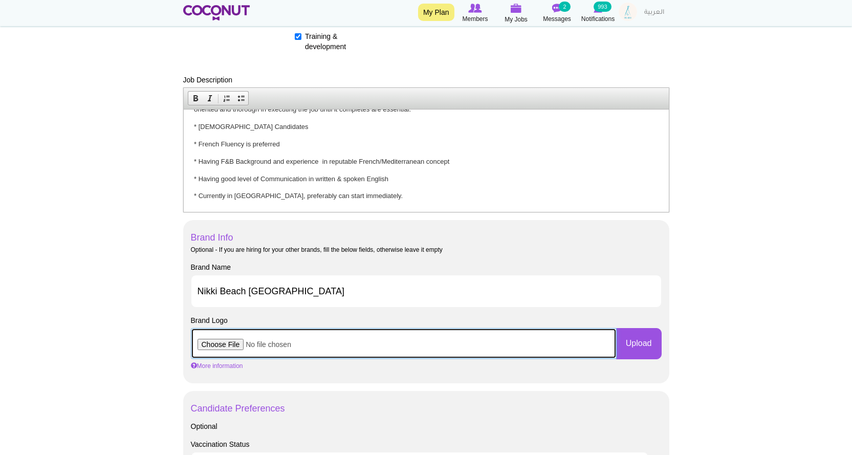
scroll to position [460, 0]
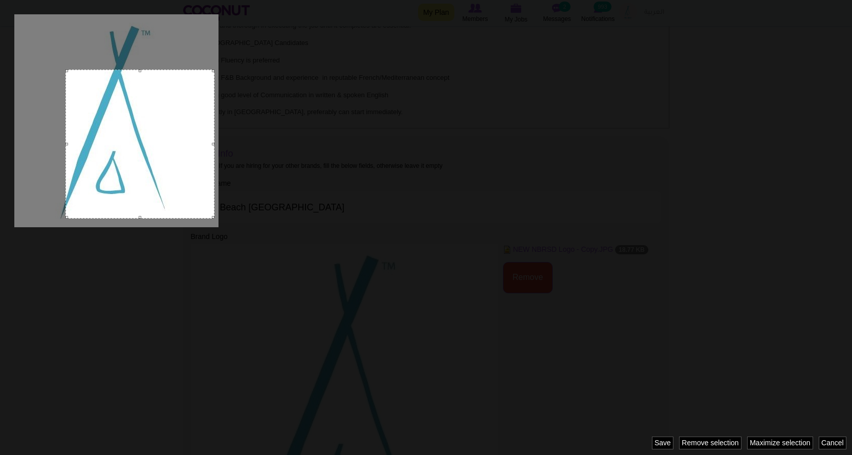
drag, startPoint x: 164, startPoint y: 169, endPoint x: 168, endPoint y: 218, distance: 49.3
click at [168, 218] on div at bounding box center [426, 227] width 852 height 455
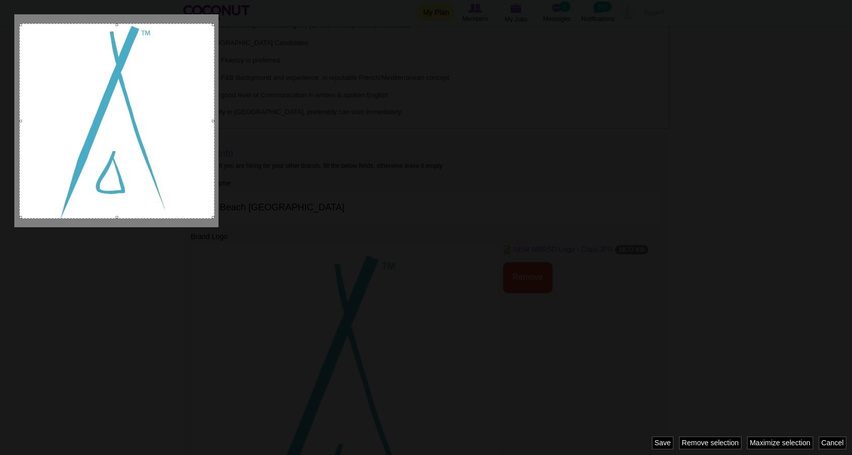
drag, startPoint x: 66, startPoint y: 70, endPoint x: 65, endPoint y: 24, distance: 46.6
click at [65, 24] on div at bounding box center [116, 121] width 195 height 195
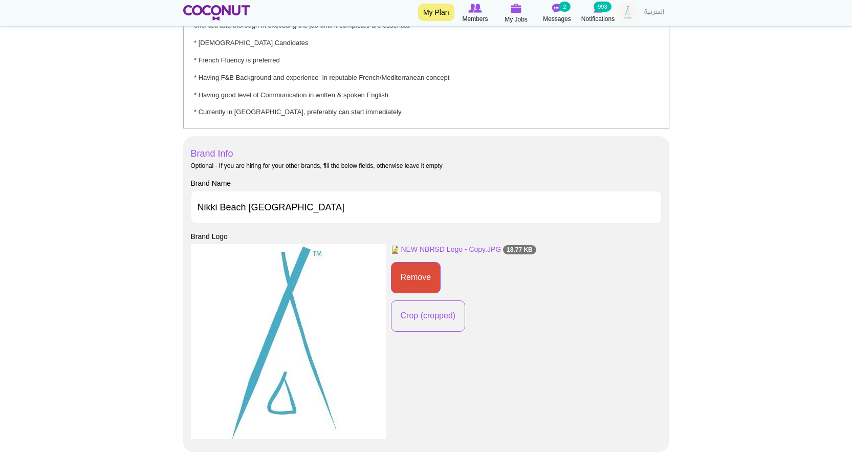
click at [575, 350] on div "NEW NBRSD Logo - Copy.JPG 18.77 KB Remove Crop (cropped) - x - - - Image style:…" at bounding box center [426, 344] width 471 height 200
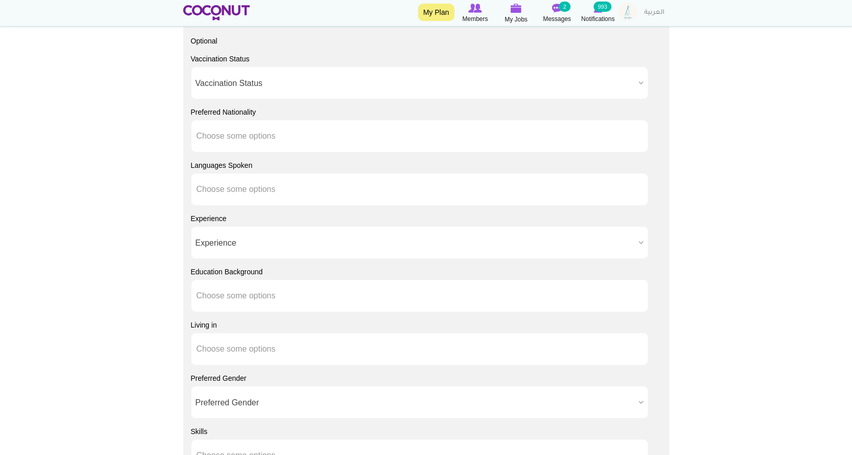
scroll to position [921, 0]
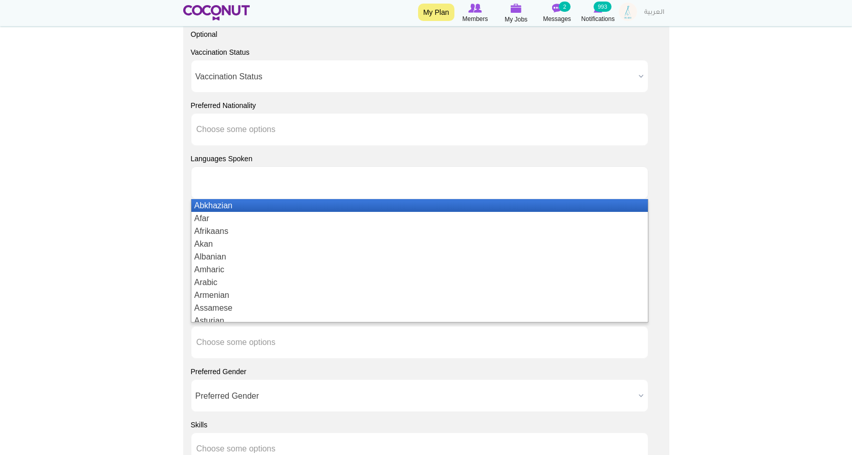
click at [293, 182] on ul at bounding box center [419, 182] width 457 height 33
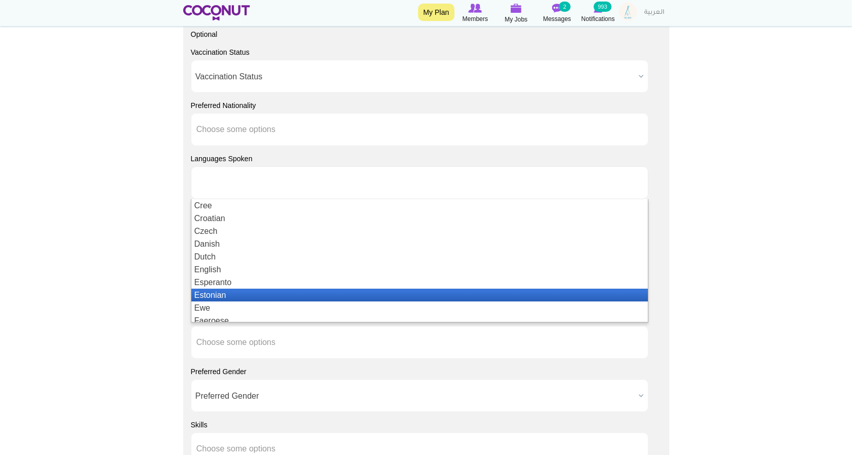
scroll to position [563, 0]
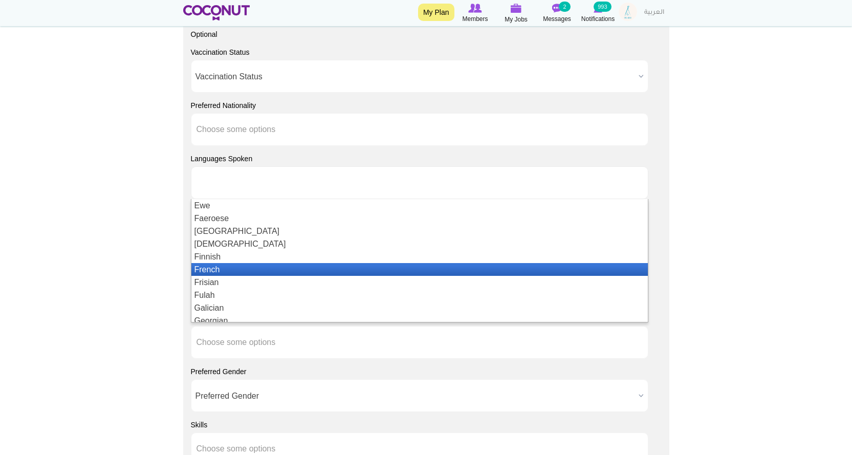
click at [230, 268] on li "French" at bounding box center [419, 269] width 456 height 13
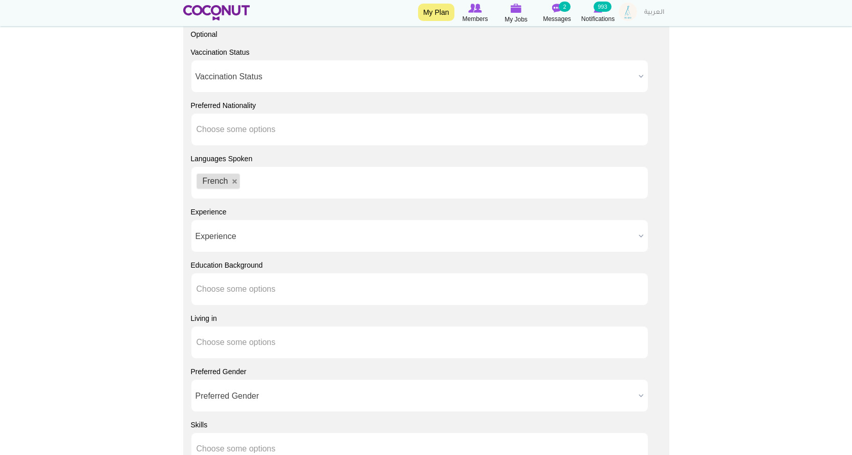
scroll to position [0, 0]
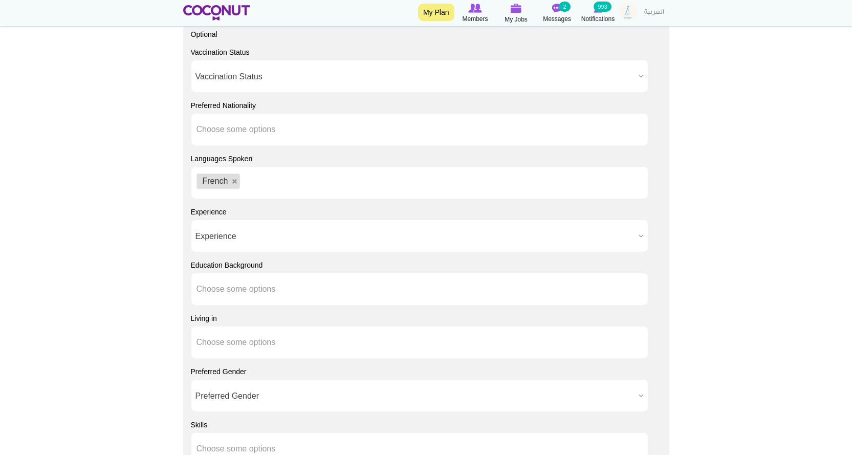
click at [268, 234] on span "Experience" at bounding box center [414, 236] width 439 height 33
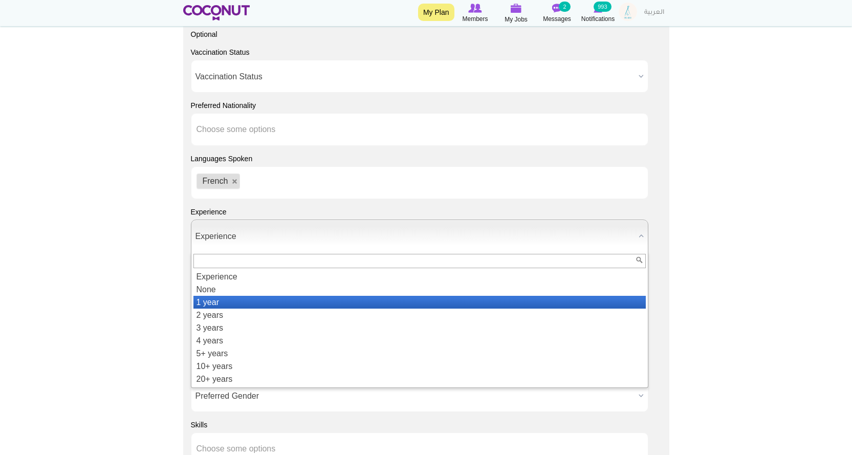
click at [222, 299] on li "1 year" at bounding box center [419, 302] width 452 height 13
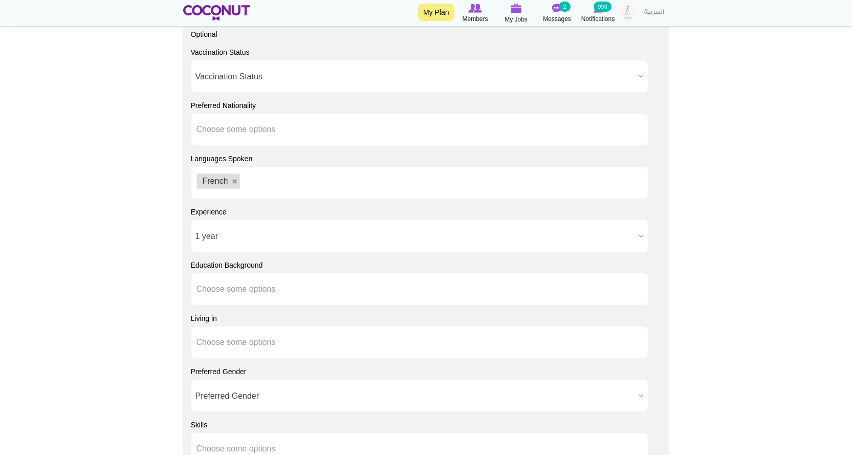
click at [480, 315] on div "Living in Afghanistan Aland Islands Albania Algeria American Samoa Andorra Ango…" at bounding box center [426, 336] width 471 height 46
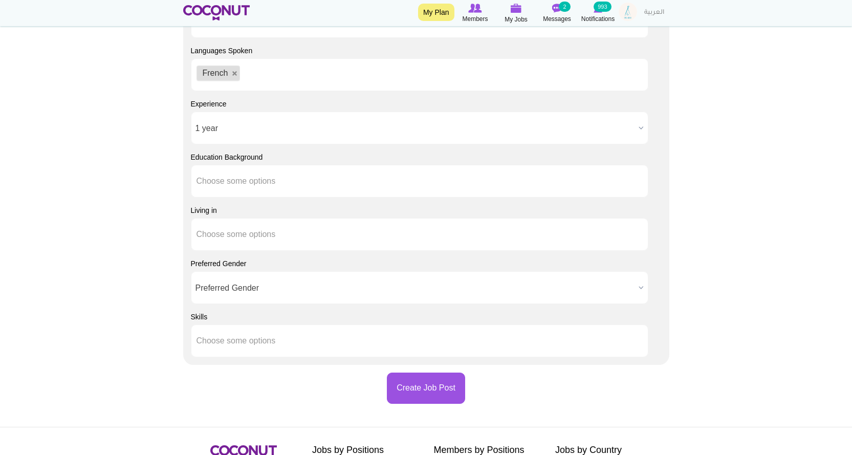
scroll to position [1125, 0]
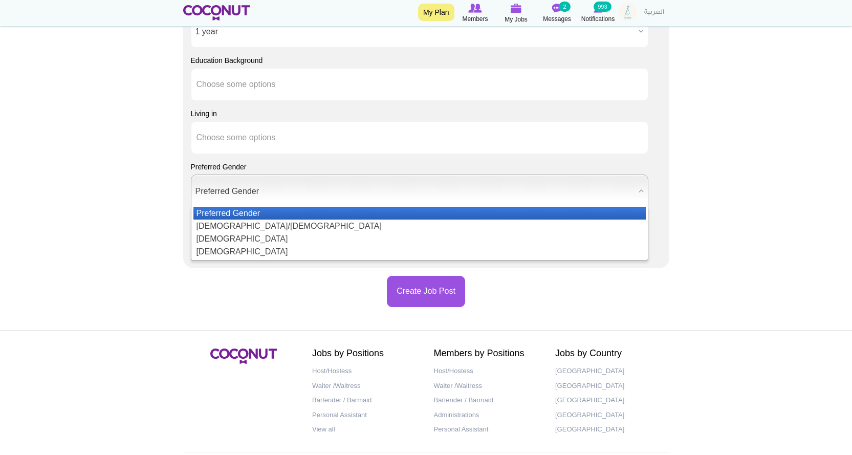
click at [259, 193] on span "Preferred Gender" at bounding box center [414, 191] width 439 height 33
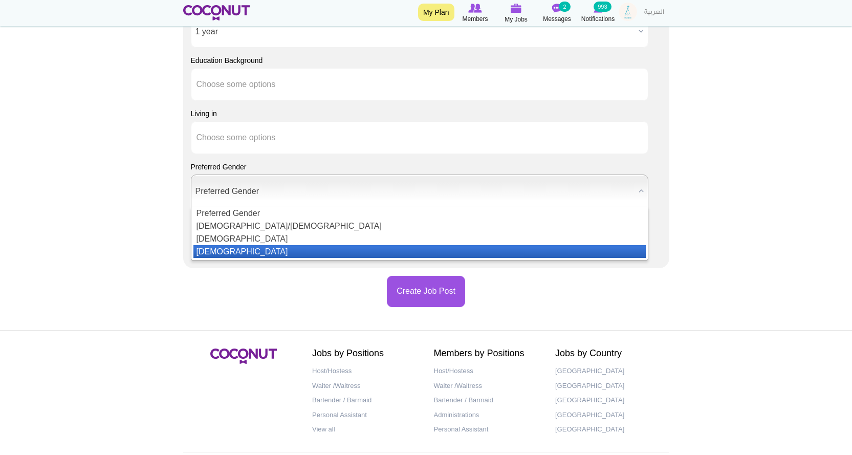
click at [218, 249] on li "[DEMOGRAPHIC_DATA]" at bounding box center [419, 251] width 452 height 13
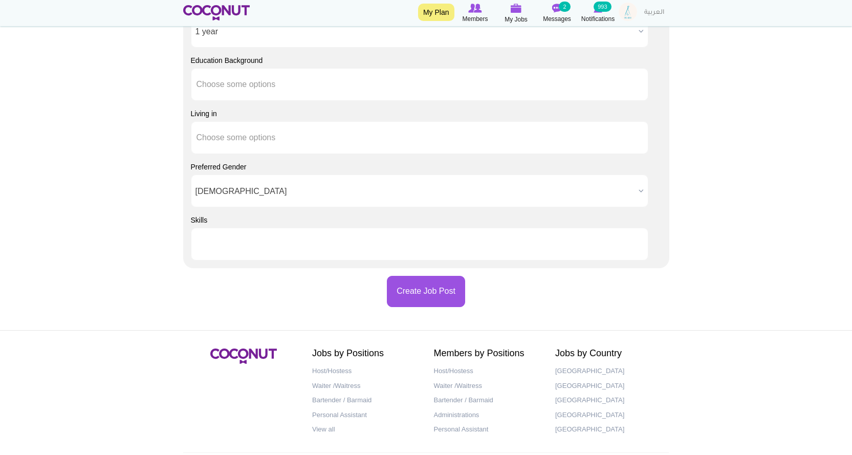
click at [299, 245] on ul at bounding box center [419, 244] width 457 height 33
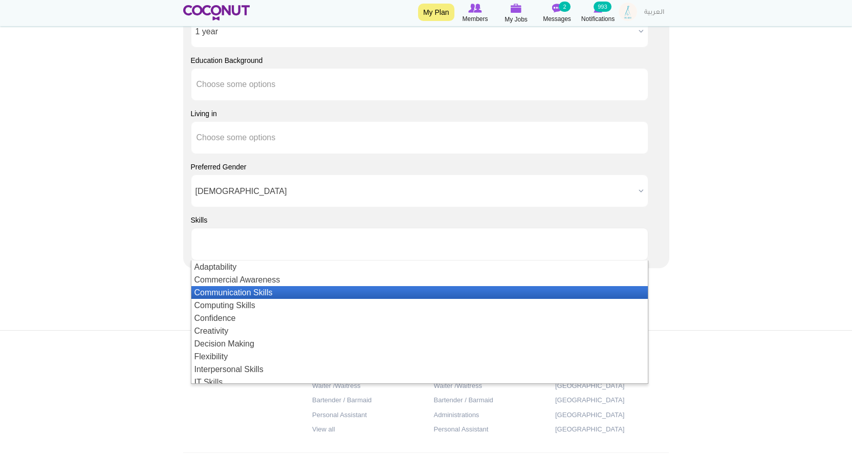
click at [230, 290] on li "Communication Skills" at bounding box center [419, 292] width 456 height 13
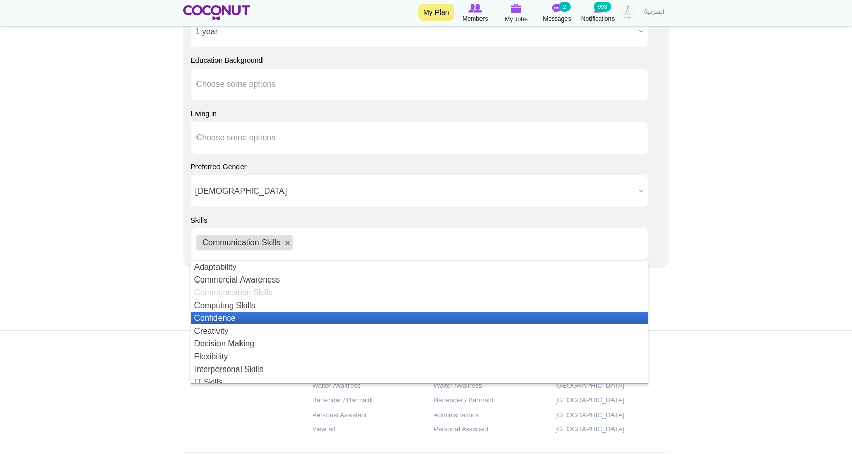
click at [230, 320] on li "Confidence" at bounding box center [419, 317] width 456 height 13
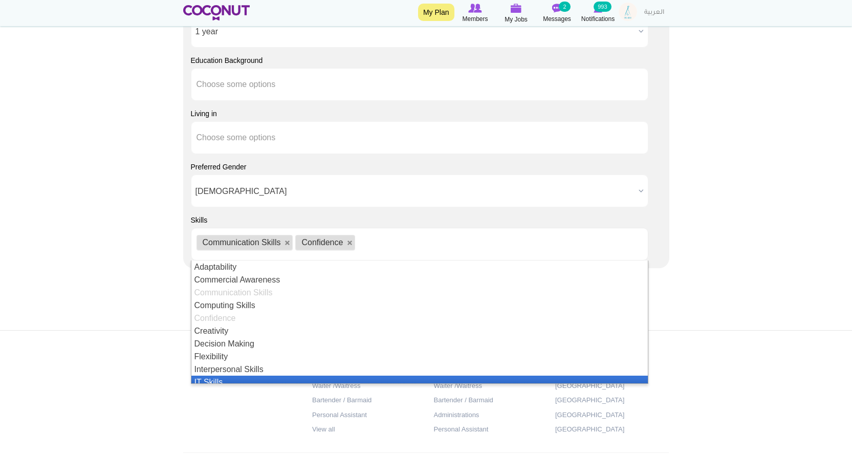
scroll to position [51, 0]
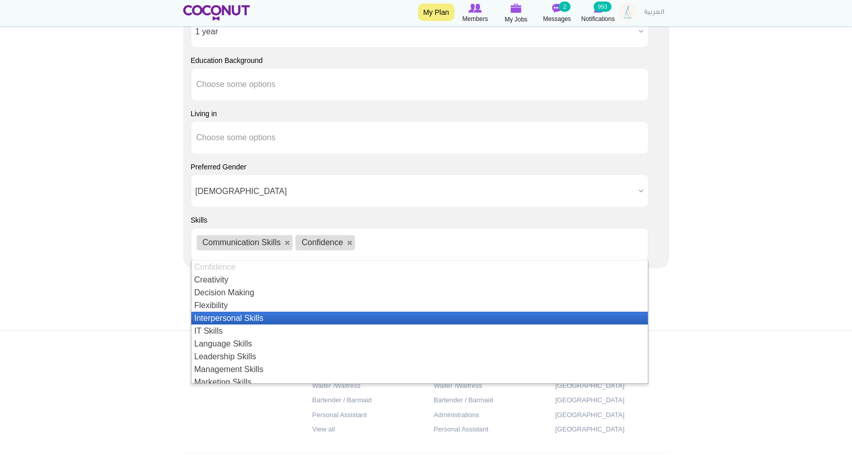
click at [259, 316] on li "Interpersonal Skills" at bounding box center [419, 317] width 456 height 13
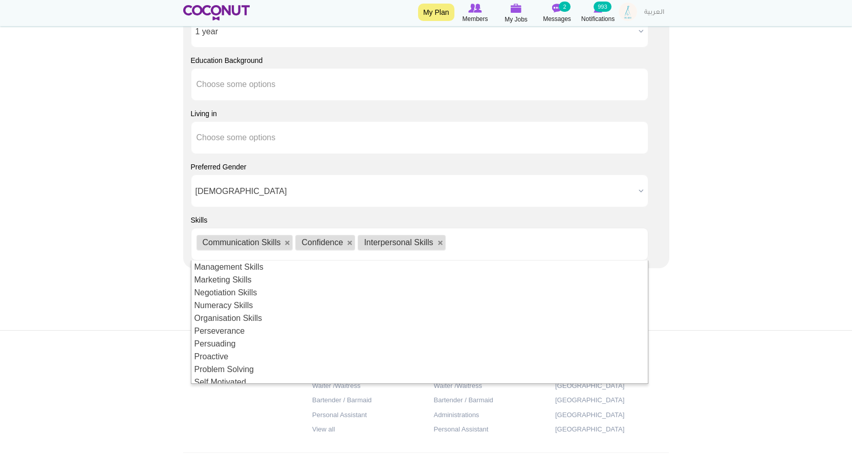
scroll to position [222, 0]
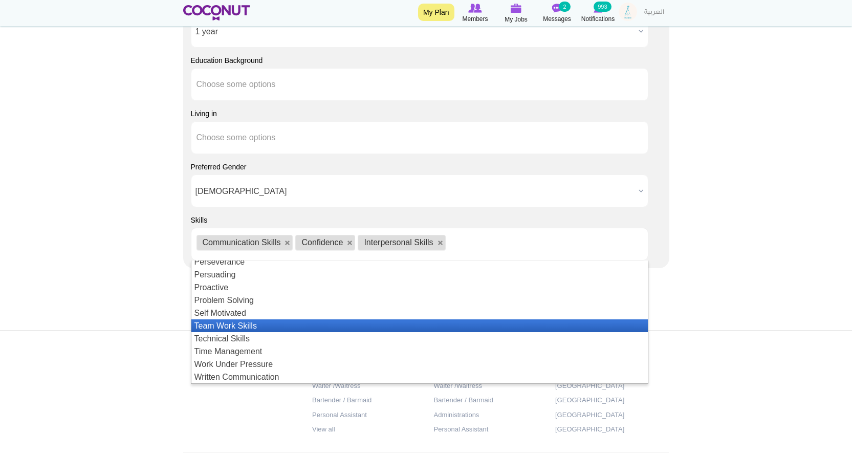
click at [271, 328] on li "Team Work Skills" at bounding box center [419, 325] width 456 height 13
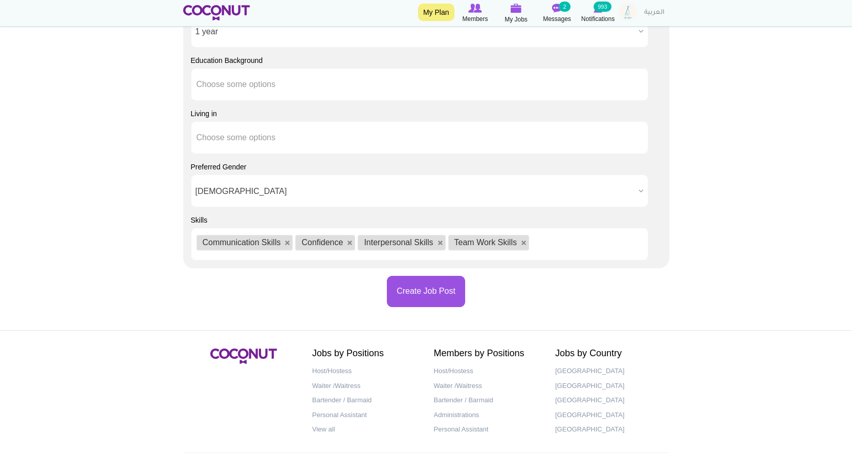
click at [562, 240] on ul "Communication Skills Confidence Interpersonal Skills Team Work Skills" at bounding box center [419, 244] width 457 height 33
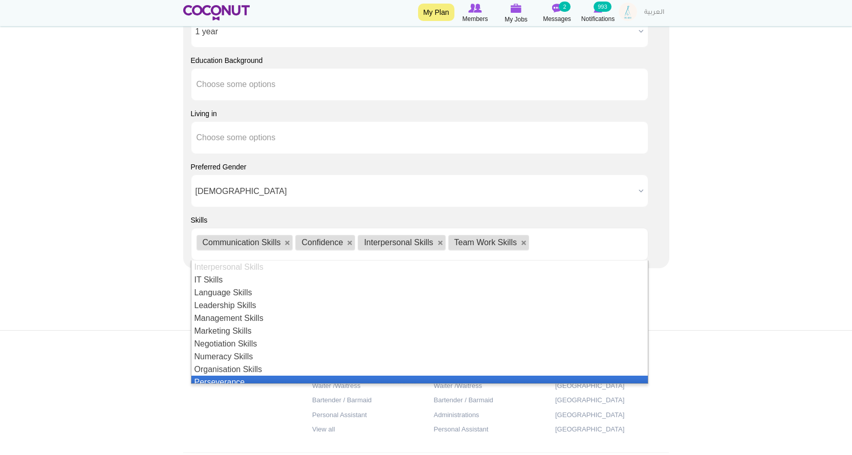
scroll to position [153, 0]
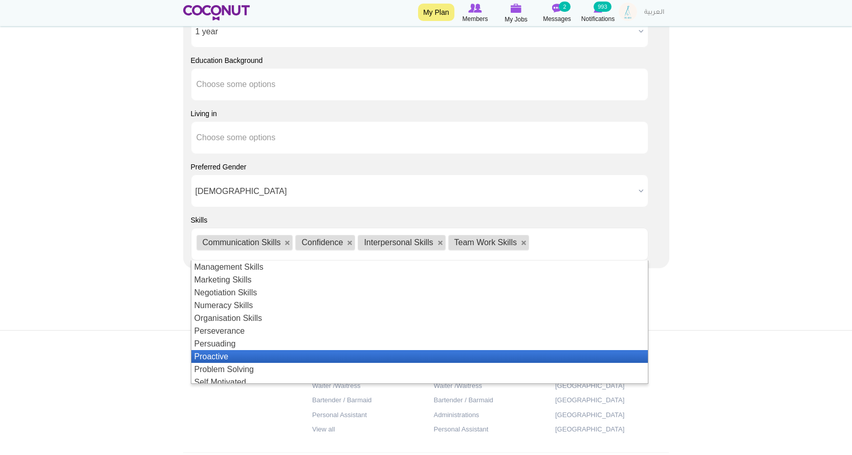
click at [302, 356] on li "Proactive" at bounding box center [419, 356] width 456 height 13
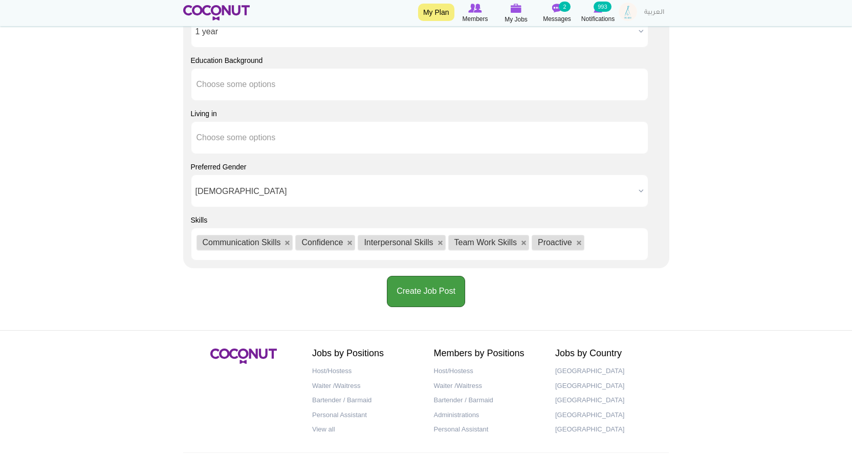
drag, startPoint x: 402, startPoint y: 288, endPoint x: 177, endPoint y: 279, distance: 225.7
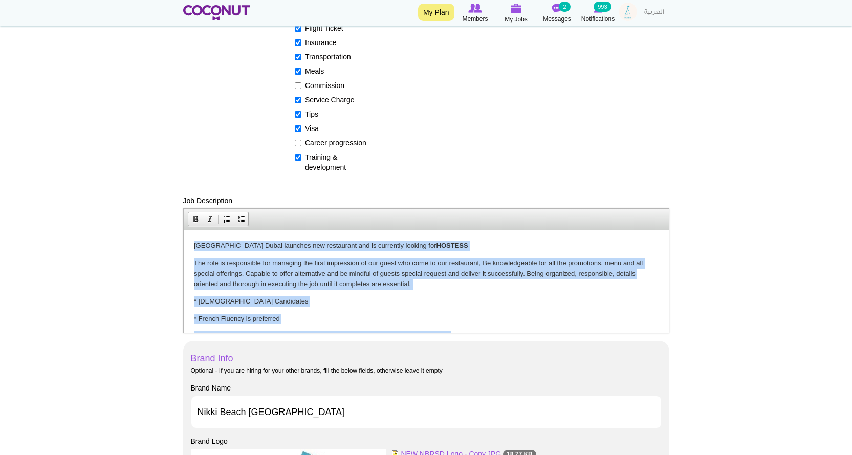
drag, startPoint x: 371, startPoint y: 321, endPoint x: 393, endPoint y: 459, distance: 139.7
click at [183, 230] on html "Nikki Beach Resort & Spa Dubai launches new restaurant and is currently looking…" at bounding box center [425, 308] width 485 height 156
drag, startPoint x: 347, startPoint y: 273, endPoint x: 530, endPoint y: 502, distance: 293.3
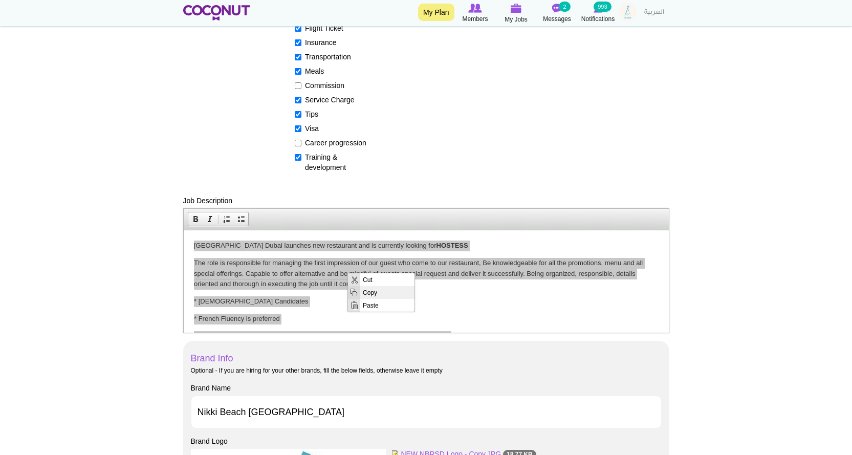
click at [369, 291] on span "Copy" at bounding box center [387, 291] width 54 height 13
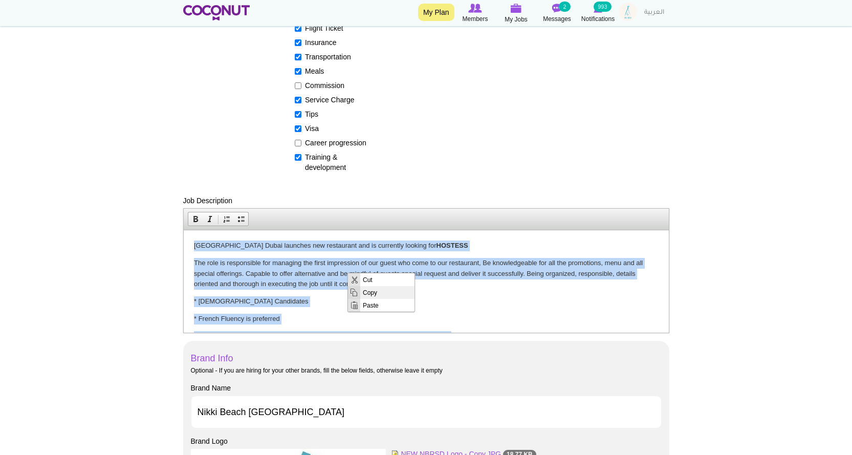
copy body "Nikki Beach Resort & Spa Dubai launches new restaurant and is currently looking…"
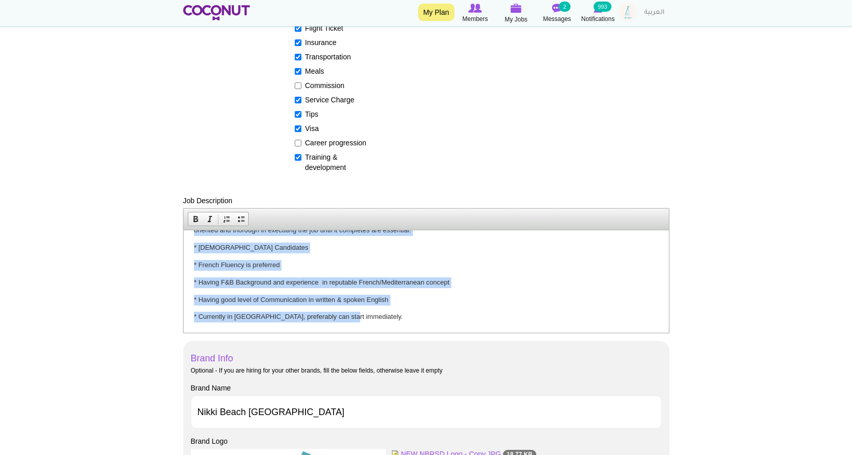
drag, startPoint x: 191, startPoint y: 248, endPoint x: 528, endPoint y: 583, distance: 475.9
click at [345, 332] on html "Nikki Beach Resort & Spa Dubai launches new restaurant and is currently looking…" at bounding box center [425, 254] width 485 height 156
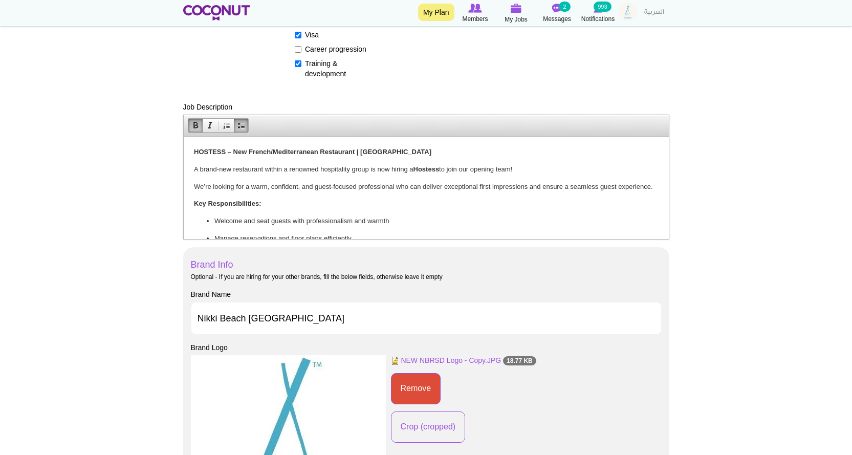
scroll to position [229, 0]
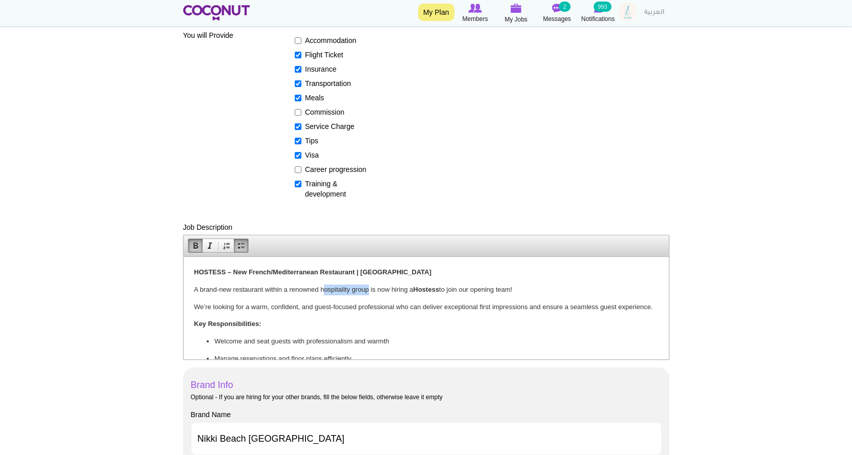
drag, startPoint x: 322, startPoint y: 287, endPoint x: 367, endPoint y: 292, distance: 45.7
click at [367, 292] on p "A brand-new restaurant within a renowned hospitality group is now hiring a Host…" at bounding box center [425, 289] width 464 height 11
click at [375, 287] on p "A brand-new restaurant within a renowned Nikki B each Resort is now hiring a Ho…" at bounding box center [425, 289] width 464 height 11
drag, startPoint x: 320, startPoint y: 286, endPoint x: 415, endPoint y: 284, distance: 95.2
click at [415, 284] on p "A brand-new restaurant within a renowned Nikki B each Resort & Spa Dubai is now…" at bounding box center [425, 289] width 464 height 11
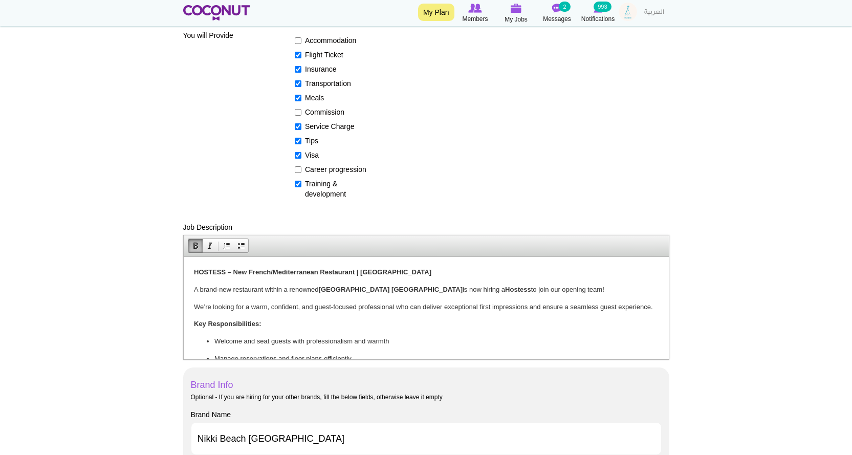
drag, startPoint x: 455, startPoint y: 314, endPoint x: 411, endPoint y: 324, distance: 45.3
click at [455, 312] on p "We’re looking for a warm, confident, and guest-focused professional who can del…" at bounding box center [425, 306] width 464 height 11
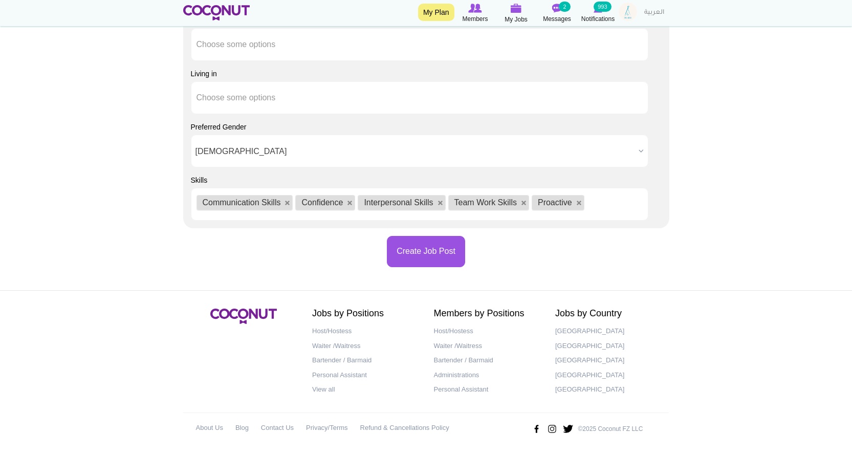
scroll to position [1166, 0]
click at [416, 252] on button "Create Job Post" at bounding box center [426, 250] width 78 height 31
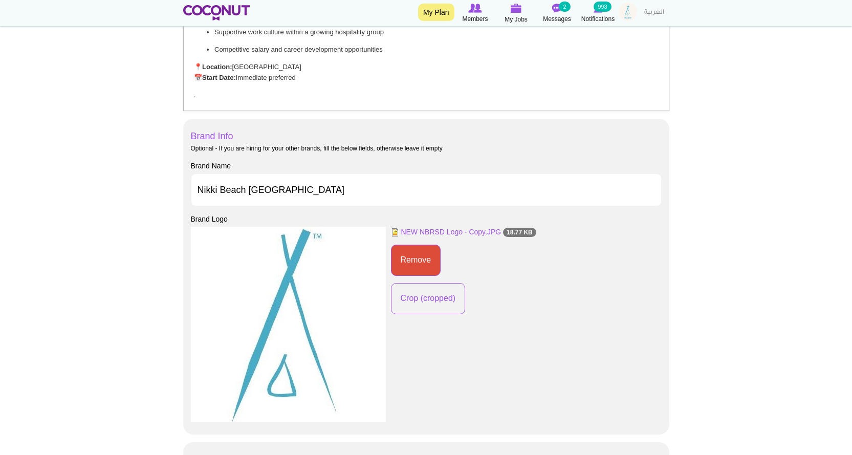
scroll to position [90, 0]
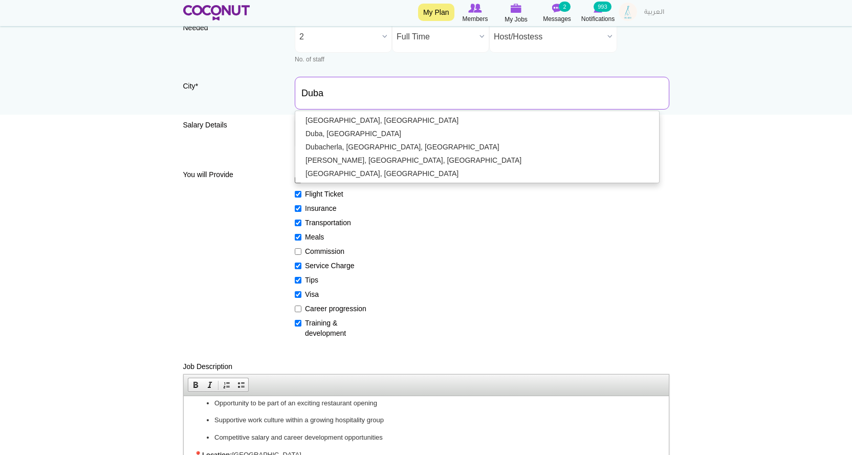
type input "[GEOGRAPHIC_DATA], [GEOGRAPHIC_DATA]"
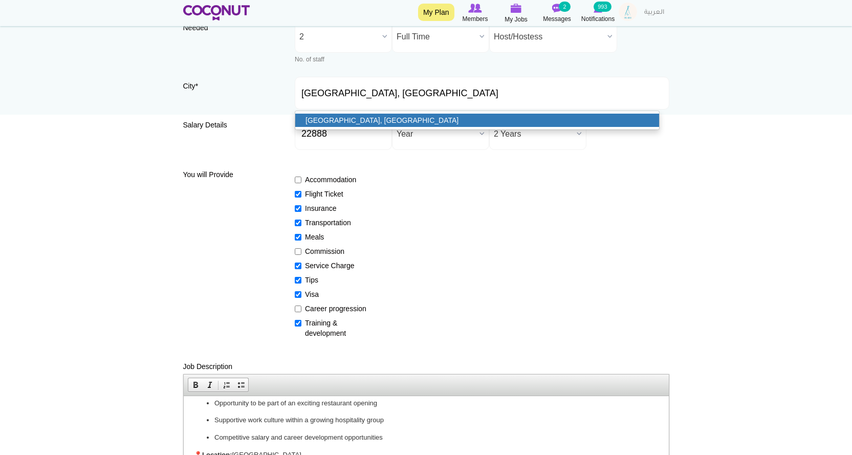
click at [341, 114] on link "[GEOGRAPHIC_DATA], [GEOGRAPHIC_DATA]" at bounding box center [477, 120] width 364 height 13
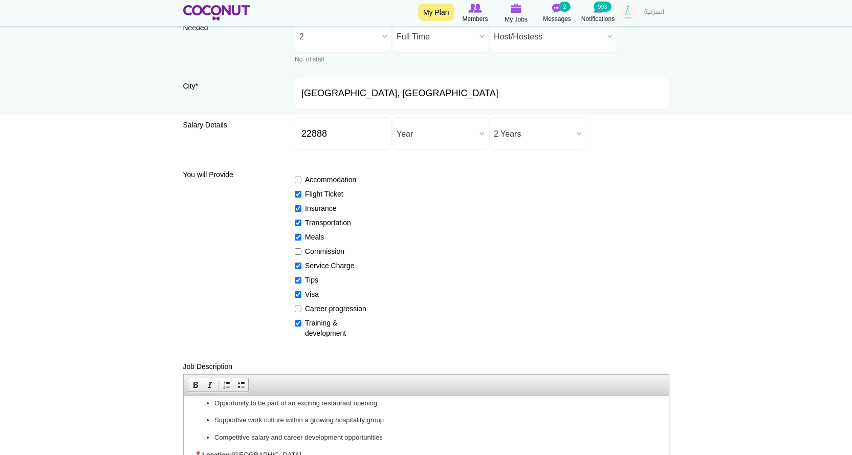
click at [577, 267] on div "Accommodation Flight Ticket Insurance Transportation Meals Commission Service C…" at bounding box center [482, 251] width 374 height 173
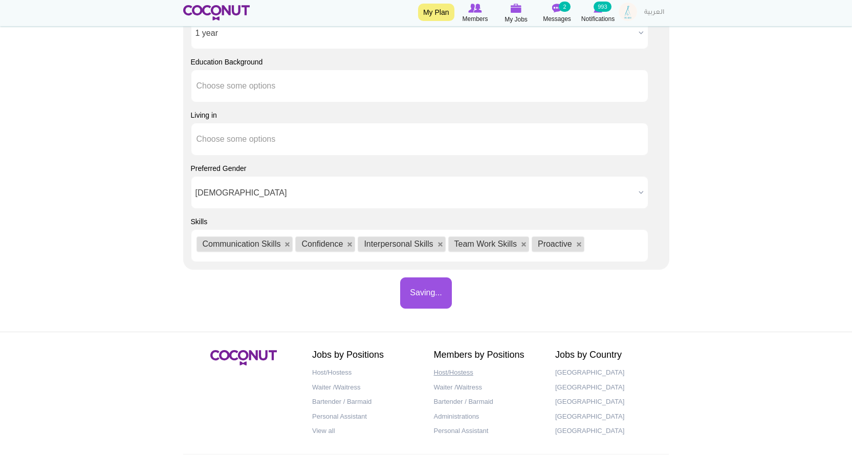
scroll to position [1166, 0]
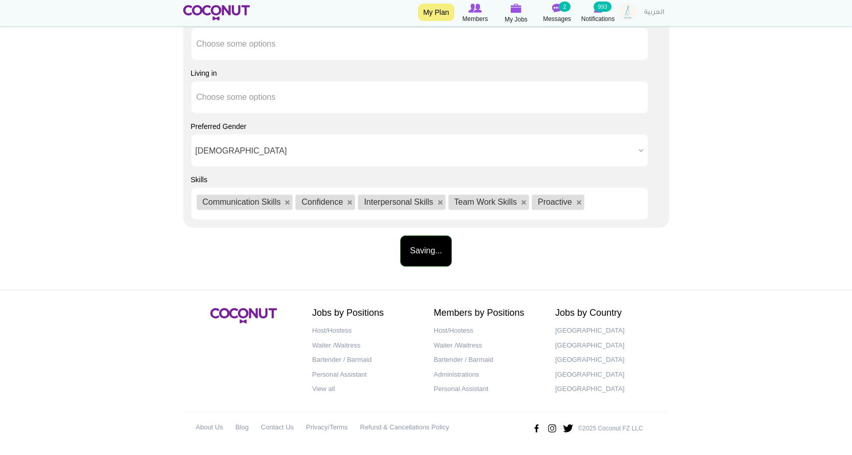
click at [436, 245] on button "Saving..." at bounding box center [425, 250] width 51 height 31
